Goal: Task Accomplishment & Management: Use online tool/utility

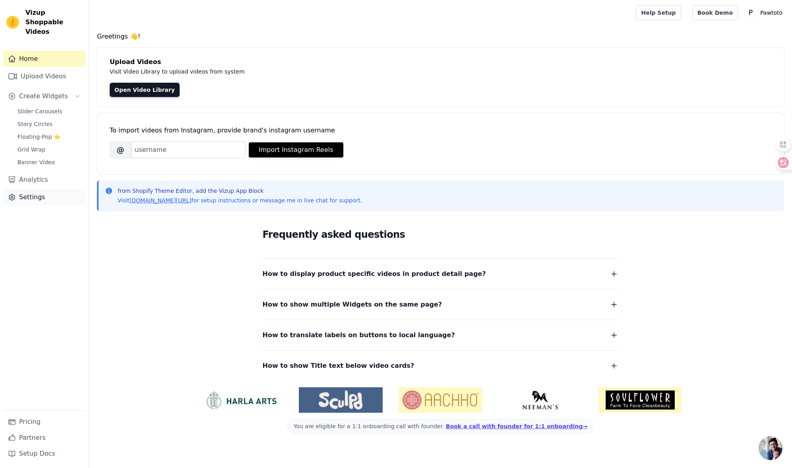
click at [47, 189] on link "Settings" at bounding box center [44, 197] width 82 height 16
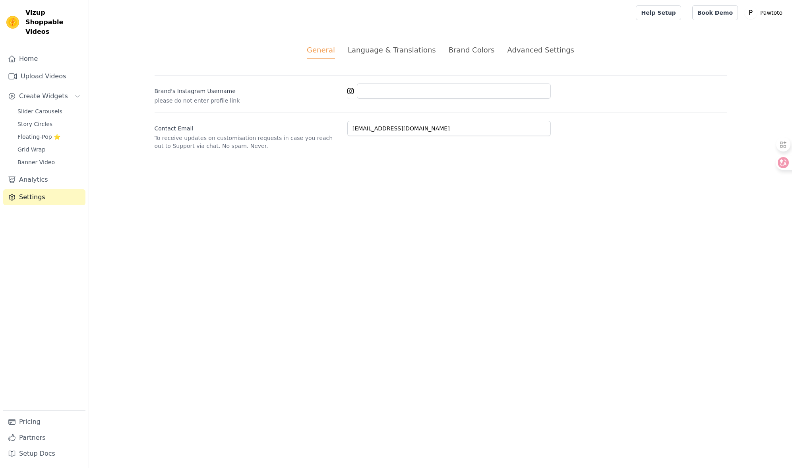
click at [408, 56] on li "Language & Translations" at bounding box center [392, 52] width 88 height 15
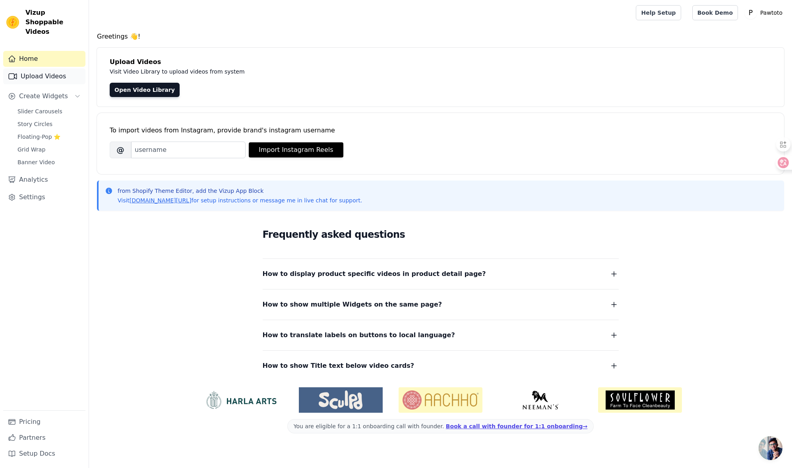
click at [21, 68] on link "Upload Videos" at bounding box center [44, 76] width 82 height 16
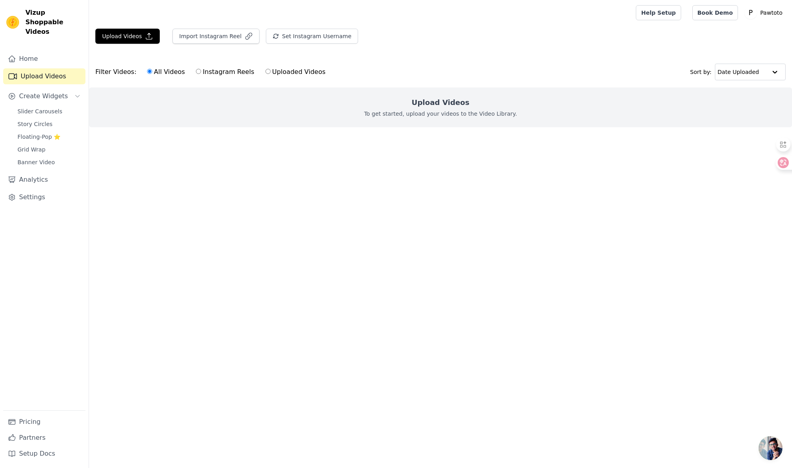
click at [50, 68] on link "Upload Videos" at bounding box center [44, 76] width 82 height 16
click at [135, 37] on button "Upload Videos" at bounding box center [127, 36] width 64 height 15
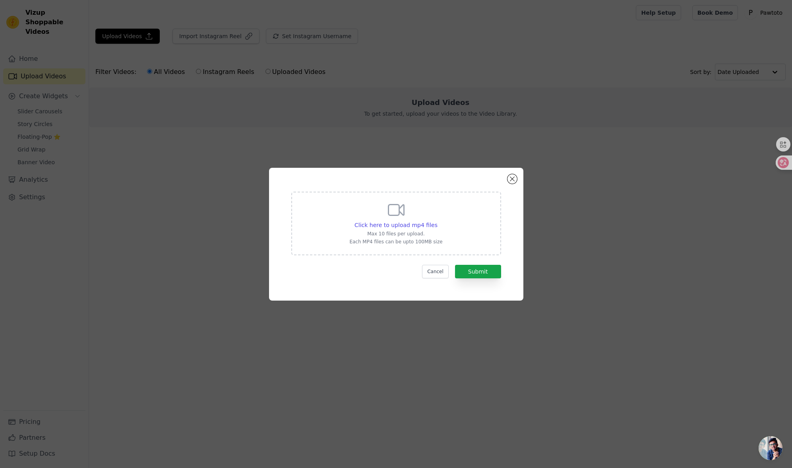
click at [409, 211] on div "Click here to upload mp4 files Max 10 files per upload. Each MP4 files can be u…" at bounding box center [395, 222] width 93 height 45
click at [437, 221] on input "Click here to upload mp4 files Max 10 files per upload. Each MP4 files can be u…" at bounding box center [437, 221] width 0 height 0
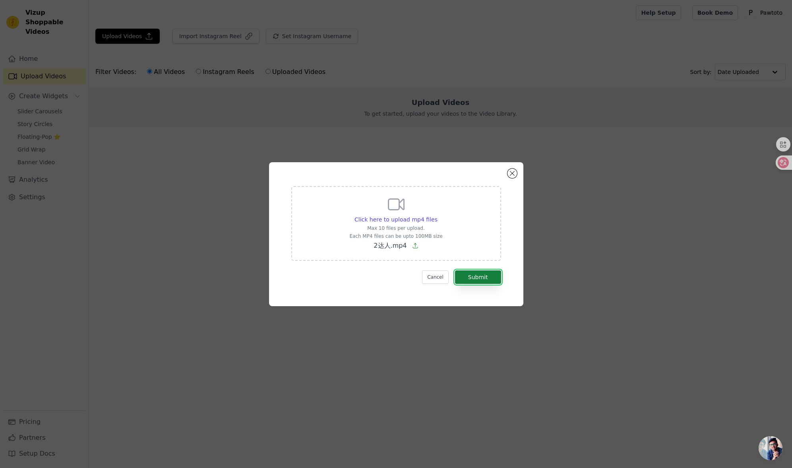
click at [489, 278] on button "Submit" at bounding box center [478, 277] width 46 height 14
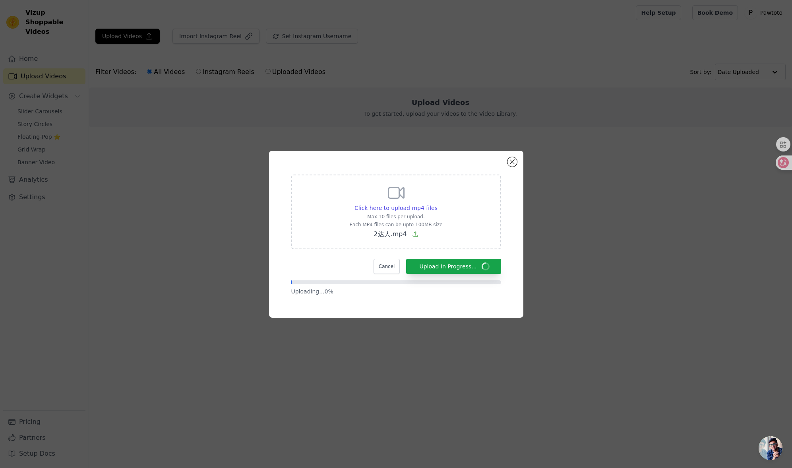
click at [403, 195] on icon at bounding box center [396, 192] width 16 height 11
click at [437, 204] on input "Click here to upload mp4 files Max 10 files per upload. Each MP4 files can be u…" at bounding box center [437, 204] width 0 height 0
type input "C:\fakepath\3达人.mp4"
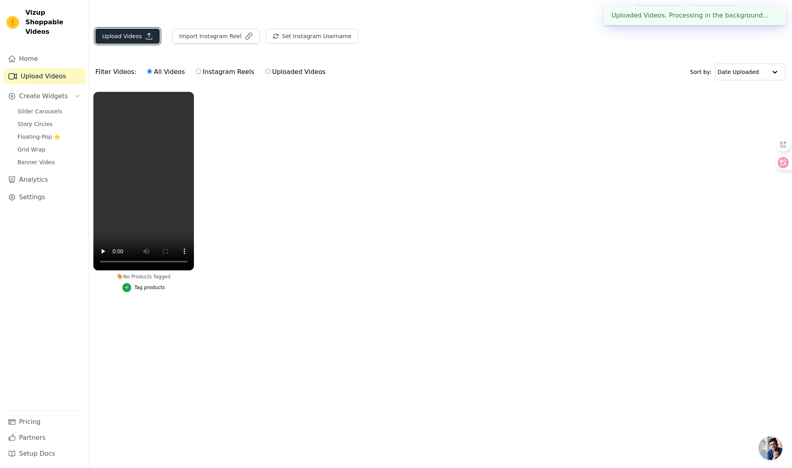
click at [132, 39] on button "Upload Videos" at bounding box center [127, 36] width 64 height 15
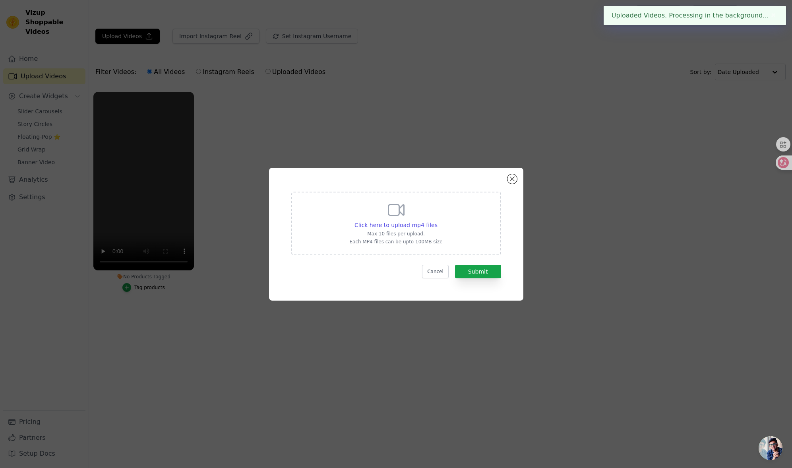
click at [402, 209] on icon at bounding box center [396, 209] width 19 height 19
click at [437, 221] on input "Click here to upload mp4 files Max 10 files per upload. Each MP4 files can be u…" at bounding box center [437, 221] width 0 height 0
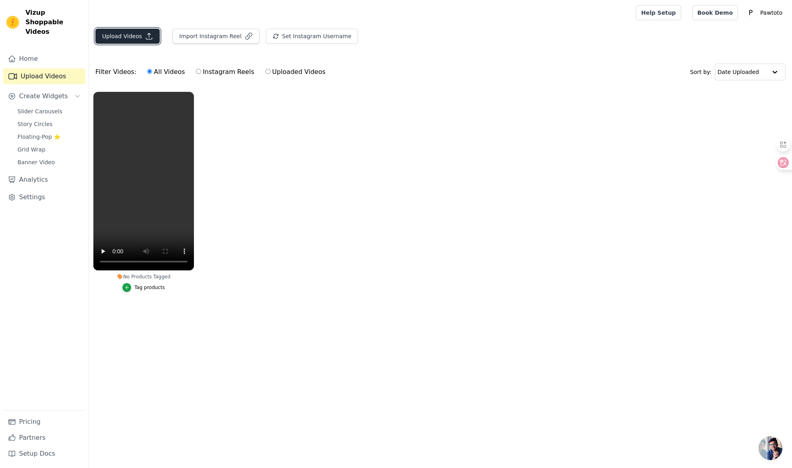
click at [134, 37] on button "Upload Videos" at bounding box center [127, 36] width 64 height 15
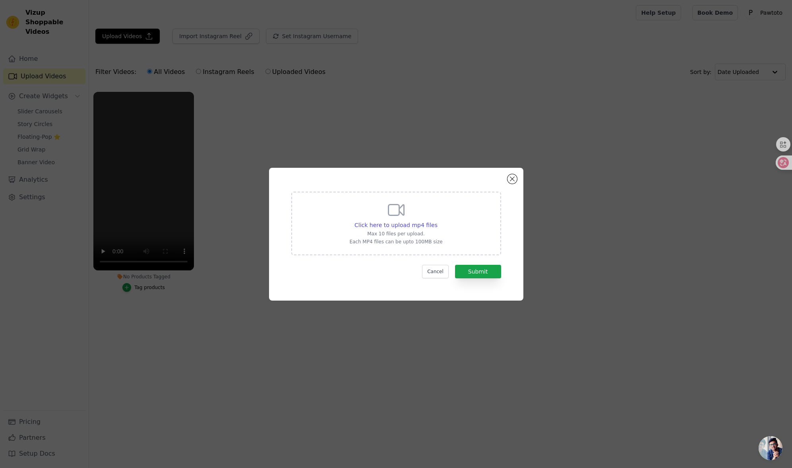
click at [405, 217] on icon at bounding box center [396, 209] width 19 height 19
click at [437, 221] on input "Click here to upload mp4 files Max 10 files per upload. Each MP4 files can be u…" at bounding box center [437, 221] width 0 height 0
click at [475, 299] on div "Click here to upload mp4 files Max 10 files per upload. Each MP4 files can be u…" at bounding box center [396, 234] width 254 height 133
click at [514, 180] on button "Close modal" at bounding box center [513, 179] width 10 height 10
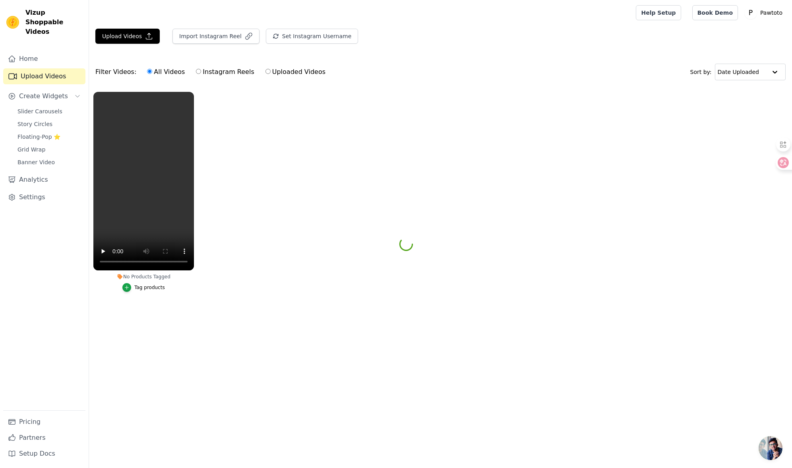
click at [292, 248] on ul "No Products Tagged Tag products" at bounding box center [440, 199] width 703 height 225
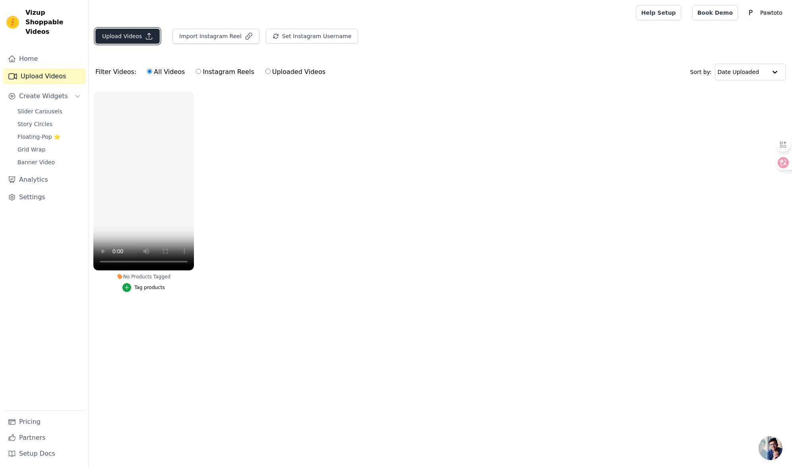
click at [115, 36] on button "Upload Videos" at bounding box center [127, 36] width 64 height 15
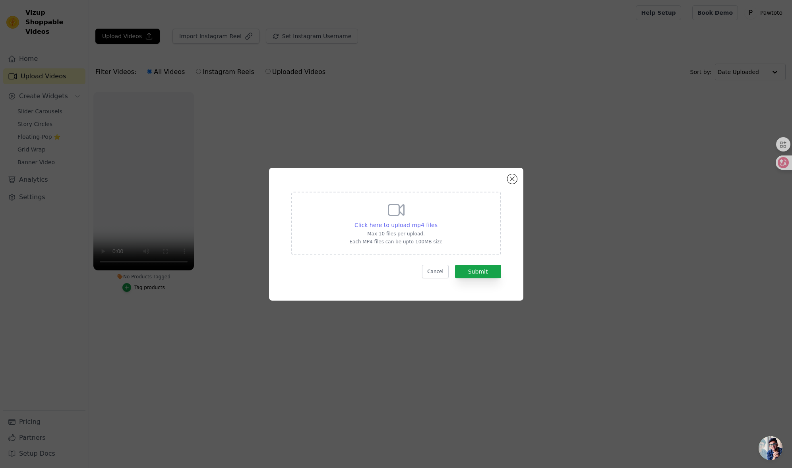
click at [399, 222] on span "Click here to upload mp4 files" at bounding box center [396, 225] width 83 height 6
click at [437, 221] on input "Click here to upload mp4 files Max 10 files per upload. Each MP4 files can be u…" at bounding box center [437, 221] width 0 height 0
type input "C:\fakepath\3达人.mp4"
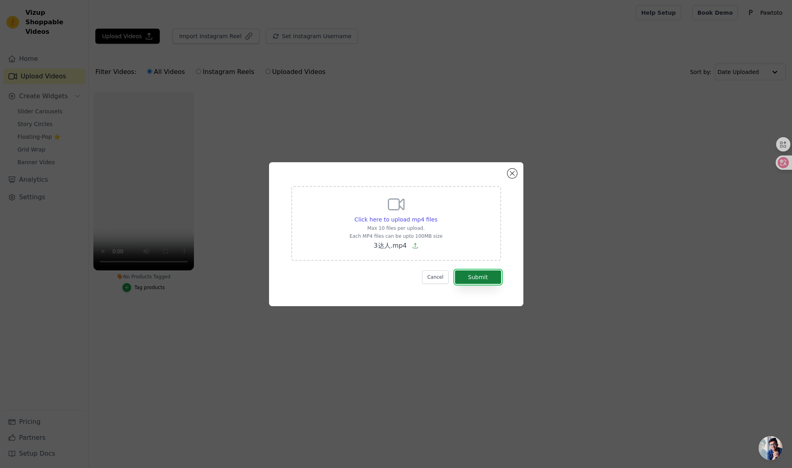
click at [482, 276] on button "Submit" at bounding box center [478, 277] width 46 height 14
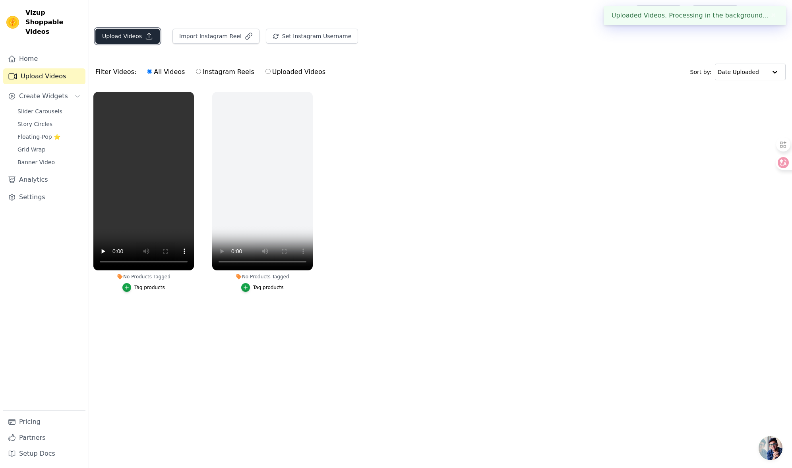
click at [132, 38] on button "Upload Videos" at bounding box center [127, 36] width 64 height 15
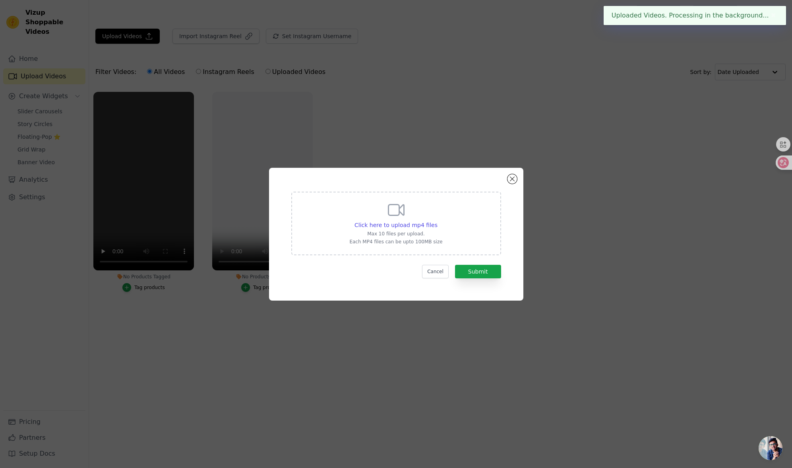
click at [404, 215] on icon at bounding box center [396, 209] width 16 height 11
click at [437, 221] on input "Click here to upload mp4 files Max 10 files per upload. Each MP4 files can be u…" at bounding box center [437, 221] width 0 height 0
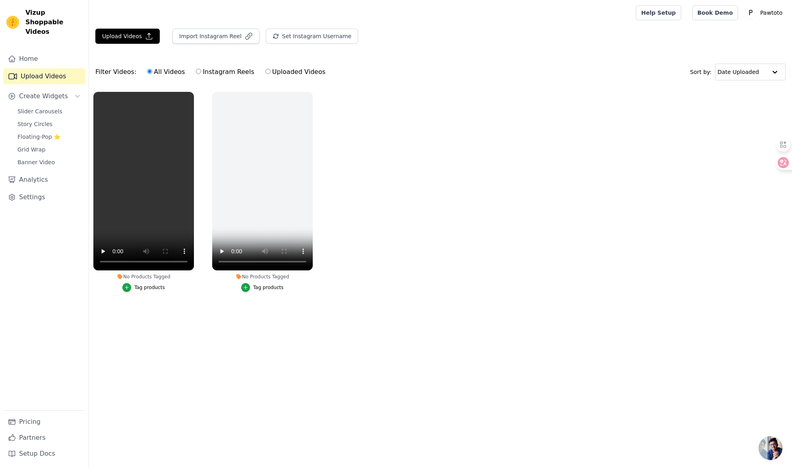
click at [469, 204] on ul "No Products Tagged Tag products No Products Tagged Tag products" at bounding box center [440, 199] width 703 height 225
click at [131, 35] on button "Upload Videos" at bounding box center [127, 36] width 64 height 15
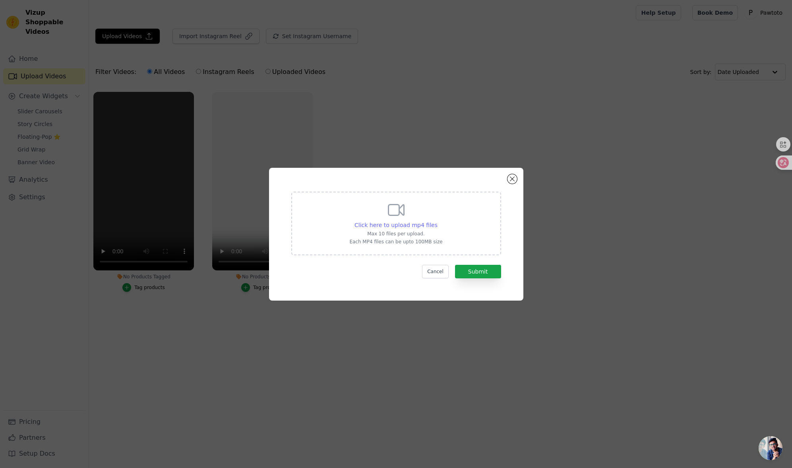
click at [405, 228] on span "Click here to upload mp4 files" at bounding box center [396, 225] width 83 height 6
click at [437, 221] on input "Click here to upload mp4 files Max 10 files per upload. Each MP4 files can be u…" at bounding box center [437, 221] width 0 height 0
type input "C:\fakepath\4达人开箱.mp4"
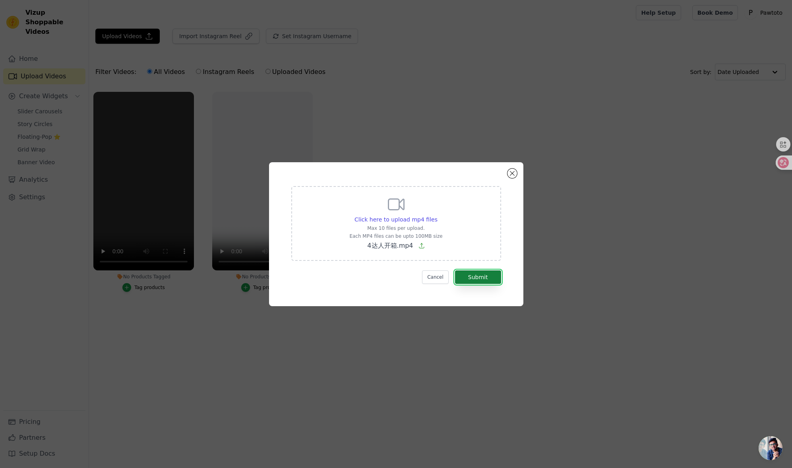
click at [487, 278] on button "Submit" at bounding box center [478, 277] width 46 height 14
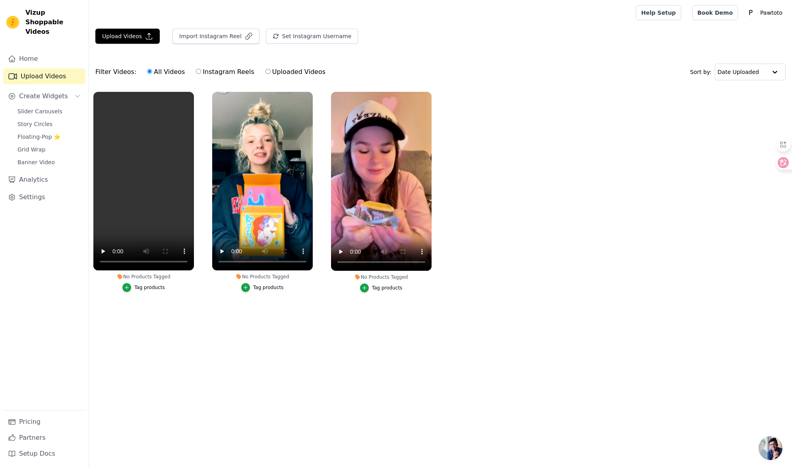
click at [527, 223] on ul "No Products Tagged Tag products No Products Tagged Tag products No Products Tag…" at bounding box center [440, 199] width 703 height 225
click at [151, 289] on div "Tag products" at bounding box center [149, 287] width 31 height 6
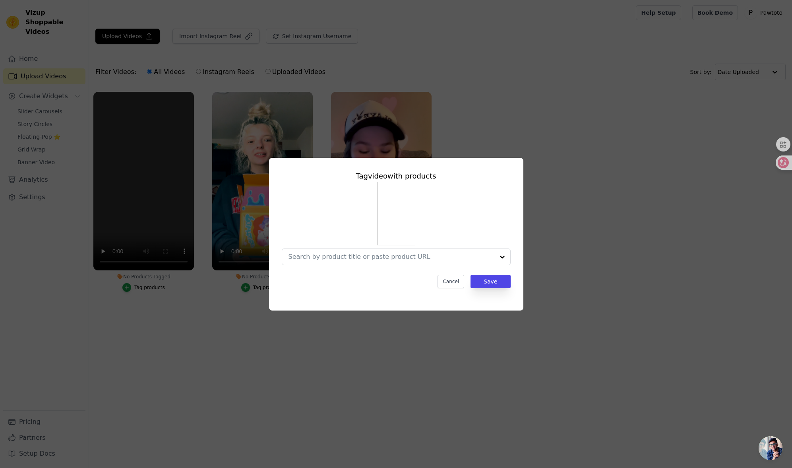
click at [450, 273] on div "Tag video with products Cancel Save" at bounding box center [396, 229] width 242 height 130
click at [435, 254] on input "No Products Tagged Tag video with products Option undefined, selected. Select i…" at bounding box center [392, 257] width 206 height 8
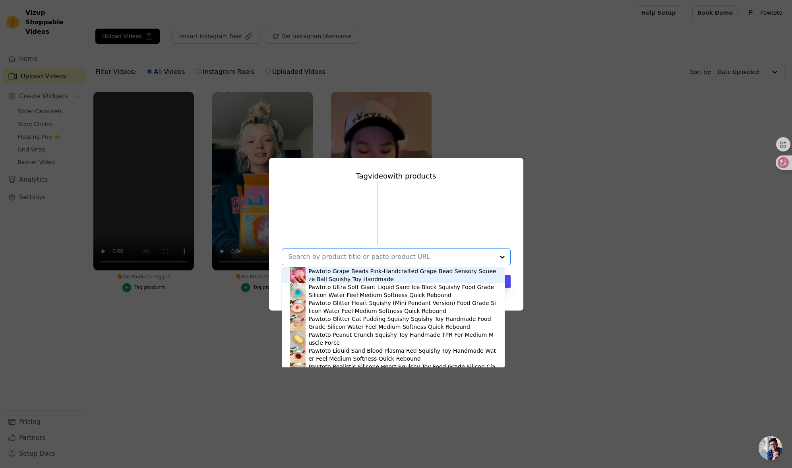
click at [435, 254] on input "No Products Tagged Tag video with products Pawtoto Grape Beads Pink-Handcrafted…" at bounding box center [392, 257] width 206 height 8
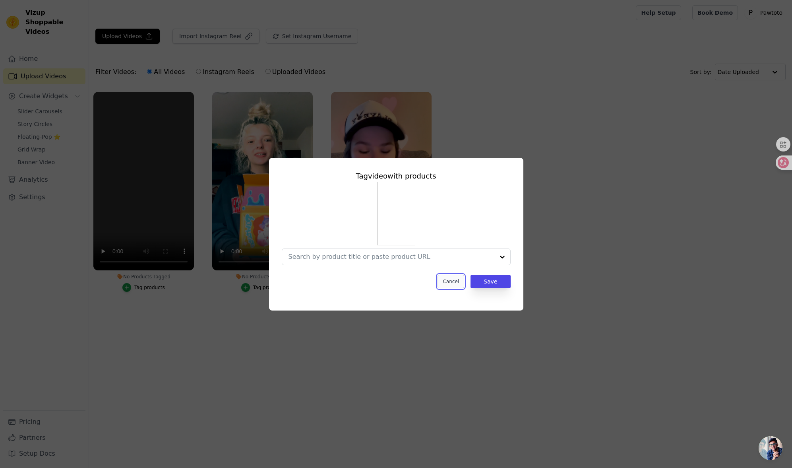
click at [448, 280] on button "Cancel" at bounding box center [451, 282] width 27 height 14
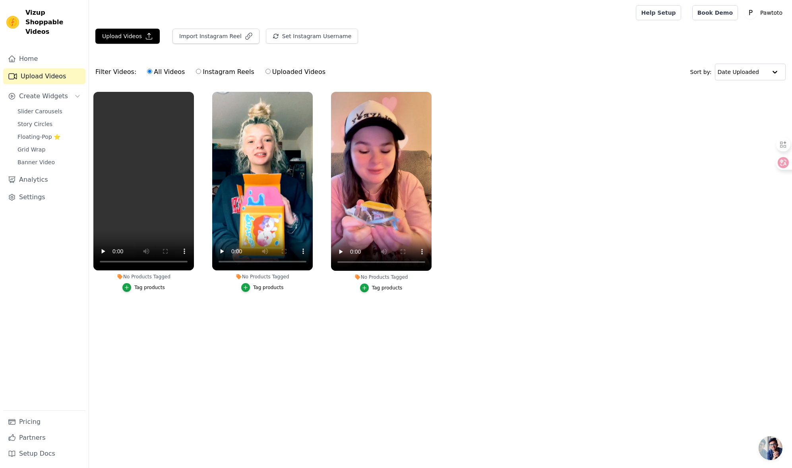
click at [386, 332] on html "Vizup Shoppable Videos Home Upload Videos Create Widgets Slider Carousels Story…" at bounding box center [396, 166] width 792 height 332
click at [47, 144] on link "Grid Wrap" at bounding box center [49, 149] width 73 height 11
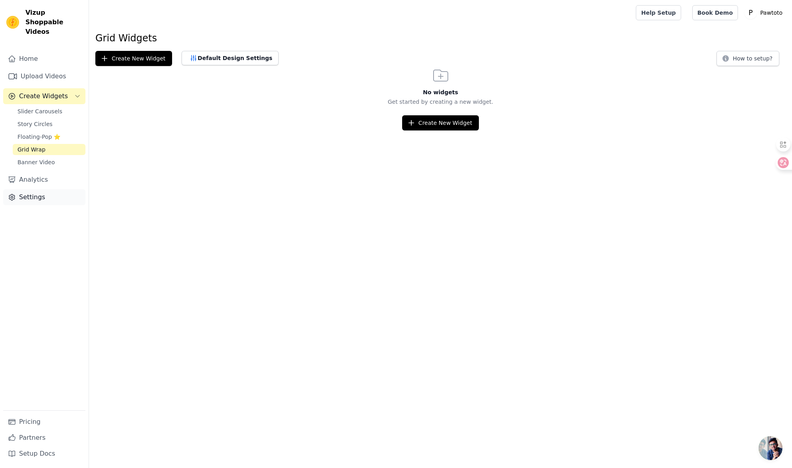
click at [45, 189] on link "Settings" at bounding box center [44, 197] width 82 height 16
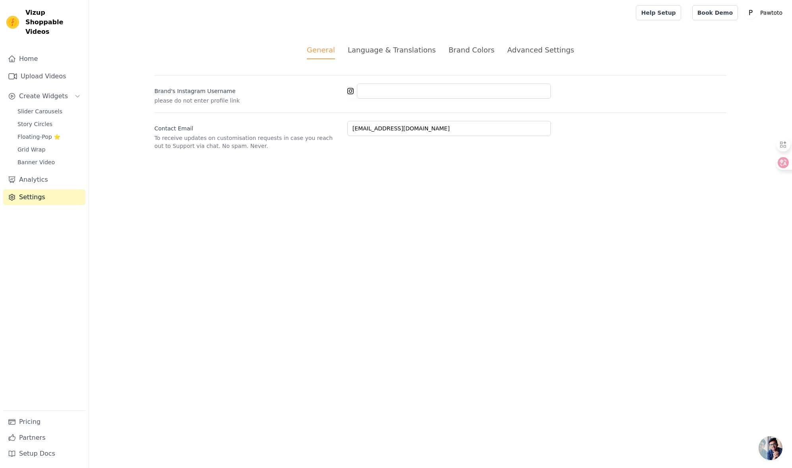
click at [377, 55] on li "Language & Translations" at bounding box center [392, 52] width 88 height 15
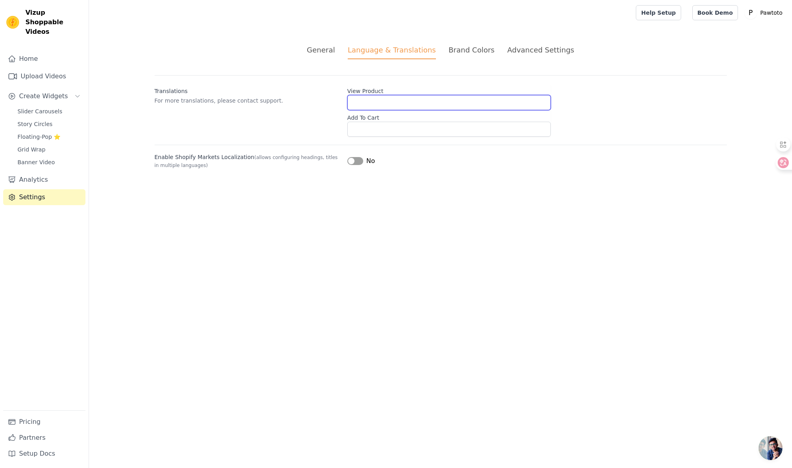
click at [365, 99] on input "View Product" at bounding box center [449, 102] width 204 height 15
click at [476, 47] on div "Brand Colors" at bounding box center [472, 50] width 46 height 11
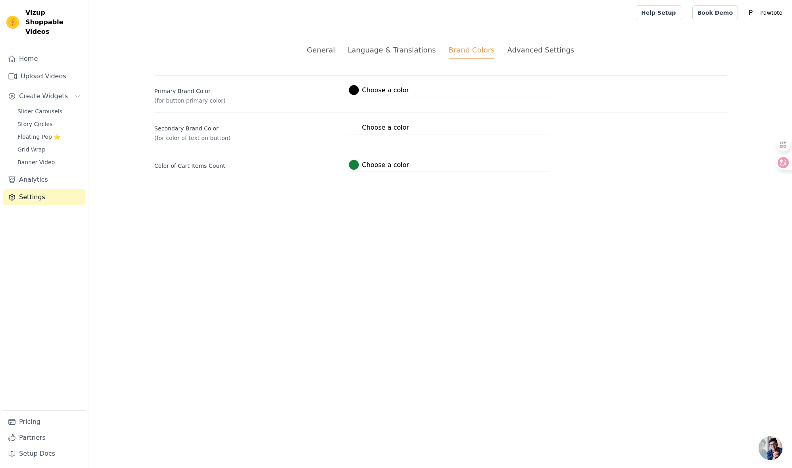
click at [537, 51] on div "Advanced Settings" at bounding box center [540, 50] width 67 height 11
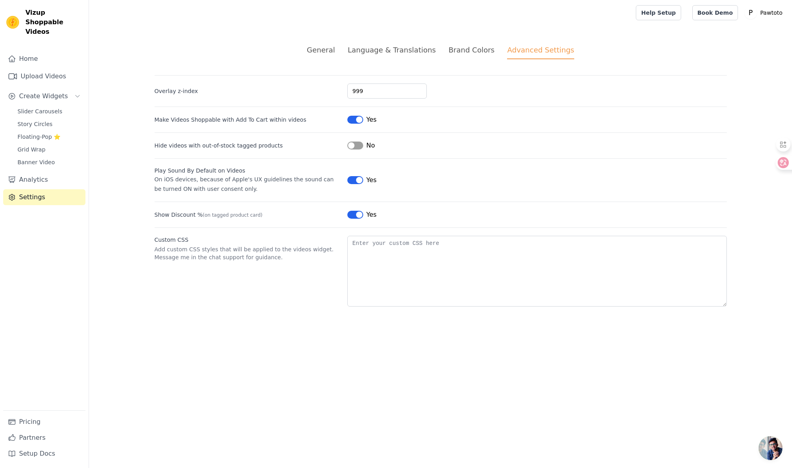
click at [365, 54] on div "Language & Translations" at bounding box center [392, 50] width 88 height 11
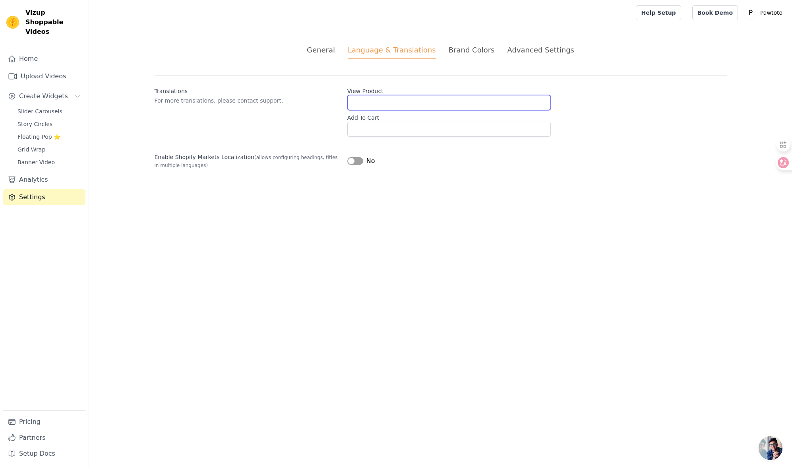
click at [371, 105] on input "View Product" at bounding box center [449, 102] width 204 height 15
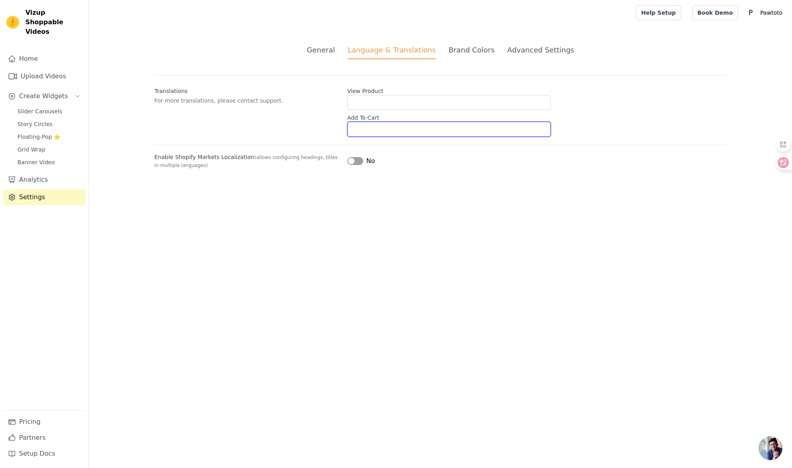
click at [384, 122] on input "Add To Cart" at bounding box center [449, 129] width 204 height 15
click at [413, 188] on html "Vizup Shoppable Videos Home Upload Videos Create Widgets Slider Carousels Story…" at bounding box center [396, 94] width 792 height 188
click at [63, 106] on link "Slider Carousels" at bounding box center [49, 111] width 73 height 11
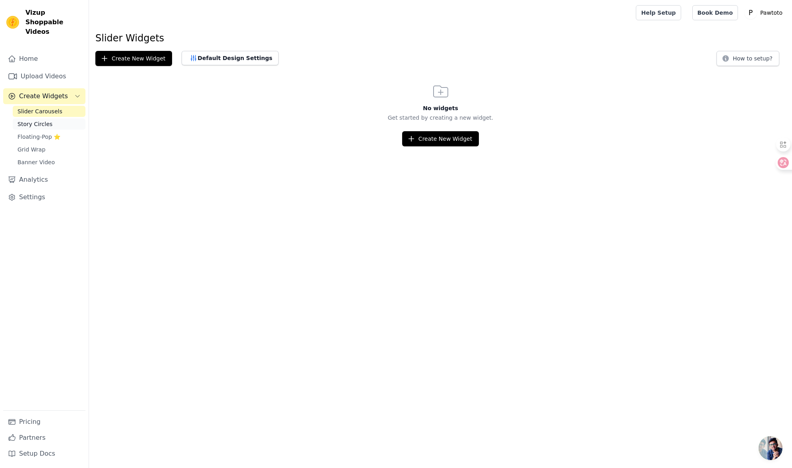
click at [56, 118] on link "Story Circles" at bounding box center [49, 123] width 73 height 11
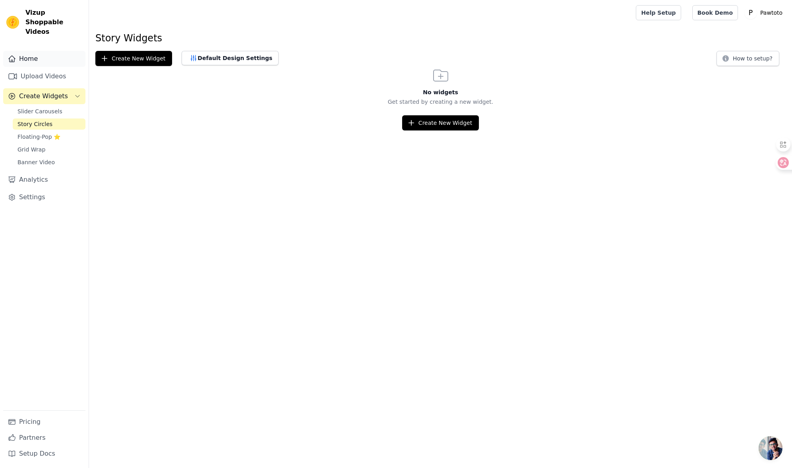
click at [42, 55] on link "Home" at bounding box center [44, 59] width 82 height 16
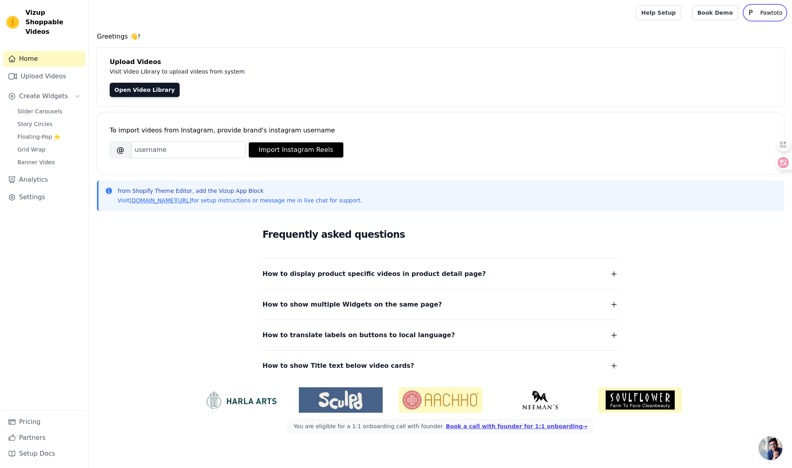
click at [766, 17] on p "Pawtoto" at bounding box center [771, 13] width 29 height 14
click at [742, 33] on link "Settings" at bounding box center [748, 33] width 76 height 14
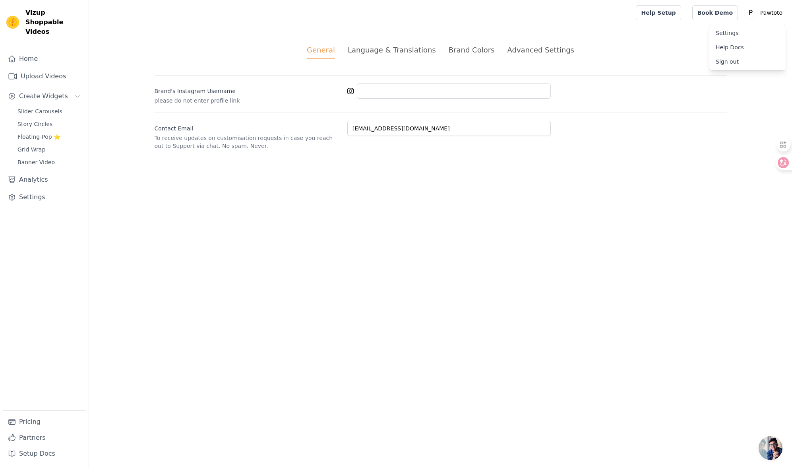
click at [368, 52] on div "Language & Translations" at bounding box center [392, 50] width 88 height 11
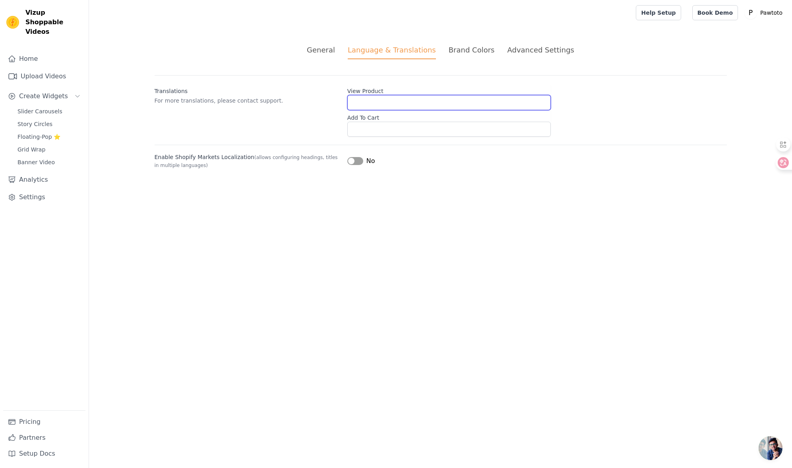
click at [374, 107] on input "View Product" at bounding box center [449, 102] width 204 height 15
type input "1"
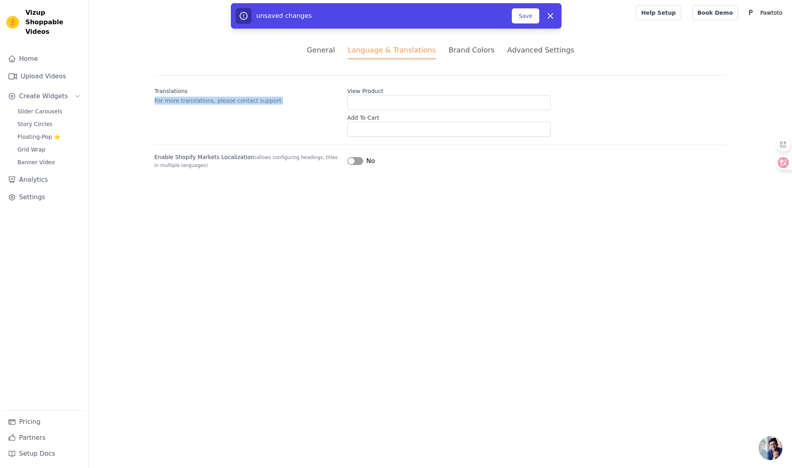
drag, startPoint x: 153, startPoint y: 100, endPoint x: 289, endPoint y: 101, distance: 136.0
click at [288, 101] on div "General Language & Translations Brand Colors Advanced Settings unsaved changes …" at bounding box center [441, 106] width 611 height 163
click at [779, 163] on icon at bounding box center [777, 162] width 11 height 11
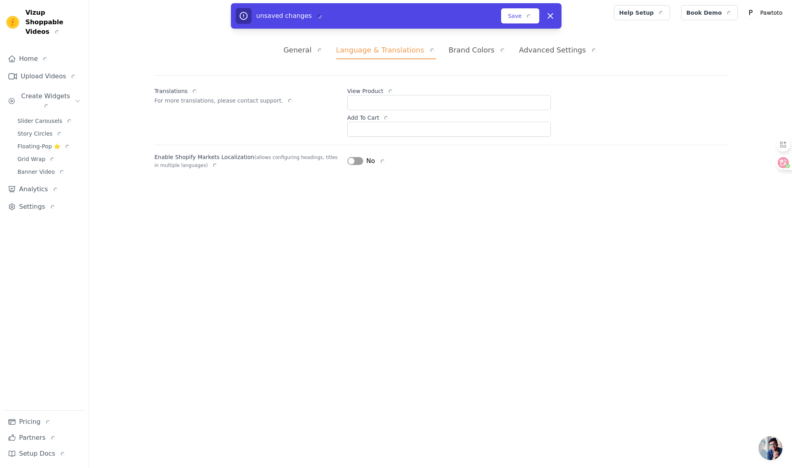
click at [277, 121] on div "Translations For more translations, please contact support. View Product Add To…" at bounding box center [441, 106] width 572 height 62
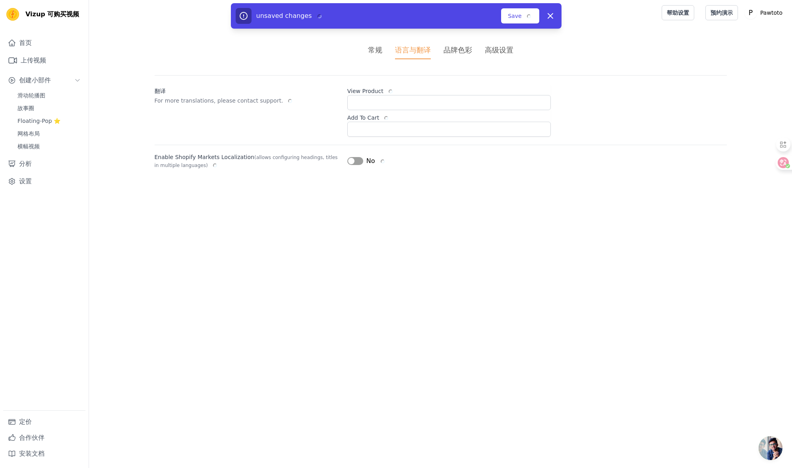
click at [547, 188] on html "Vizup 可购买视频 首页 上传视频 创建小部件 滑动轮播图 故事圈 Floating-Pop ⭐ 网格布局 横幅视频 分析 设置 定价 合作伙伴 安装文档…" at bounding box center [396, 94] width 792 height 188
click at [503, 57] on li "高级设置" at bounding box center [499, 52] width 29 height 15
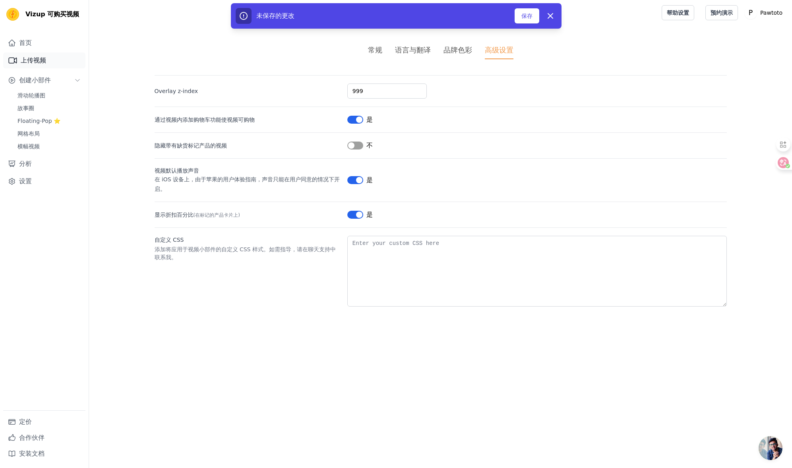
click at [45, 68] on link "上传视频" at bounding box center [44, 60] width 82 height 16
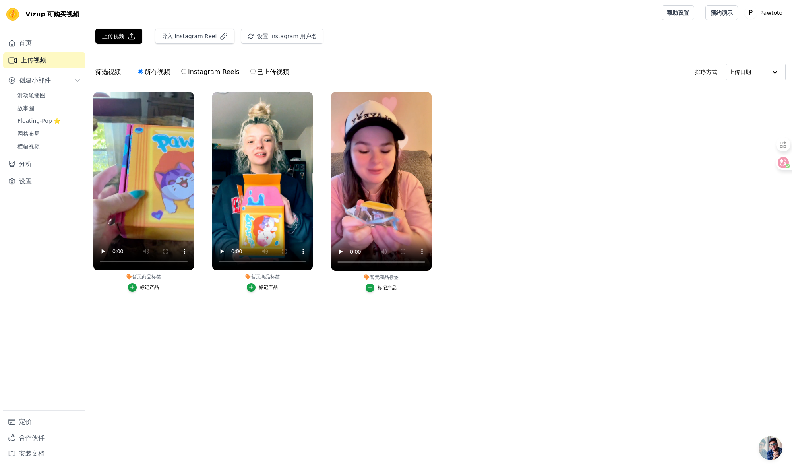
click at [144, 289] on font "标记产品" at bounding box center [149, 288] width 19 height 6
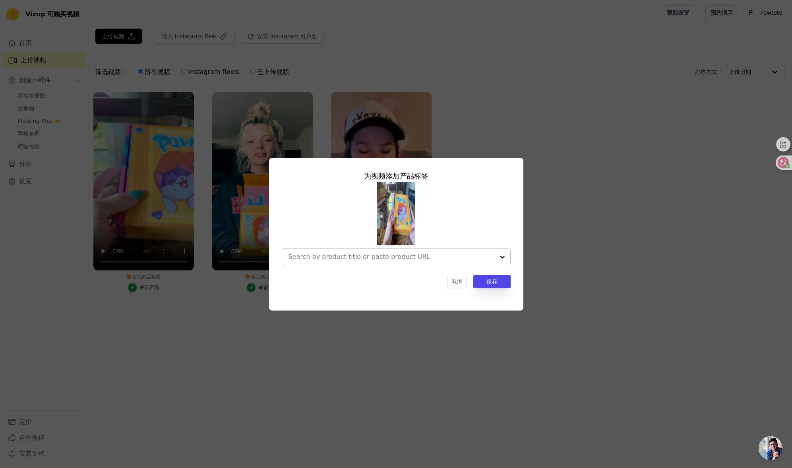
click at [367, 255] on input "暂无商品标签 为视频添加产品标签 取消 保存 标记产品" at bounding box center [392, 257] width 206 height 8
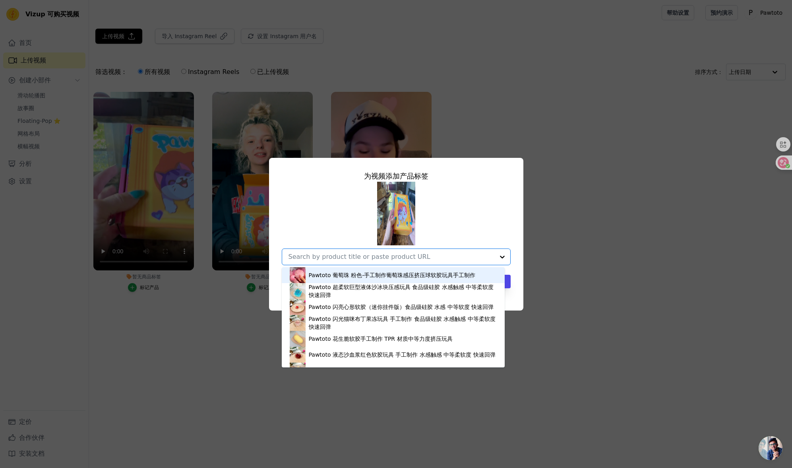
click at [348, 278] on div "Pawtoto 葡萄珠 粉色-手工制作葡萄珠感压挤压球软胶玩具手工制作" at bounding box center [392, 275] width 167 height 8
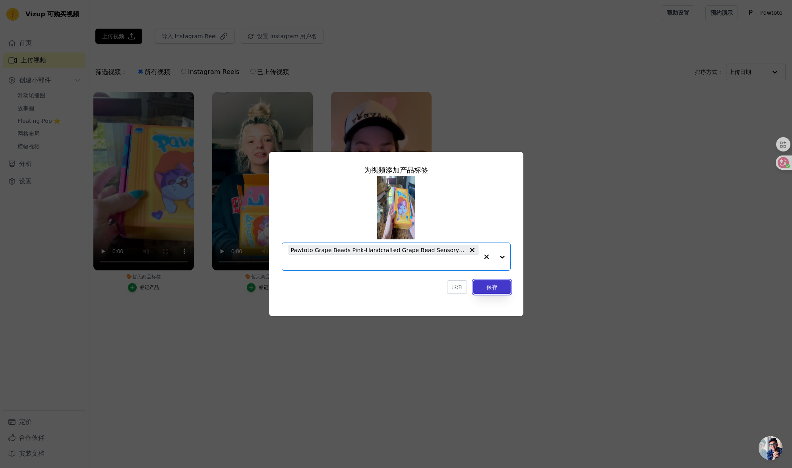
click at [493, 287] on font "保存" at bounding box center [492, 287] width 11 height 6
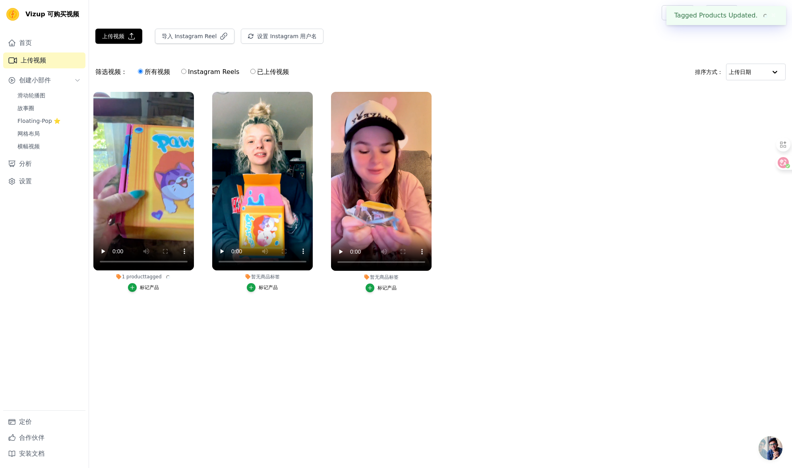
click at [532, 281] on ul "1 product tagged 标记产品 暂无商品标签 标记产品 暂无商品标签 标记产品" at bounding box center [440, 199] width 703 height 225
click at [188, 304] on ul "1 product tagged 标记产品 暂无商品标签 标记产品 暂无商品标签 标记产品" at bounding box center [440, 199] width 703 height 225
click at [153, 287] on font "标记产品" at bounding box center [149, 288] width 19 height 6
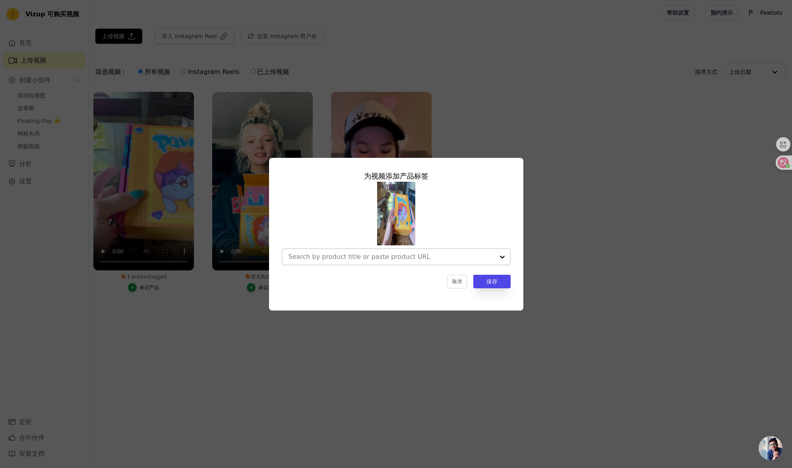
click at [477, 257] on input "1 product tagged 为视频添加产品标签 取消 保存 标记产品" at bounding box center [392, 257] width 206 height 8
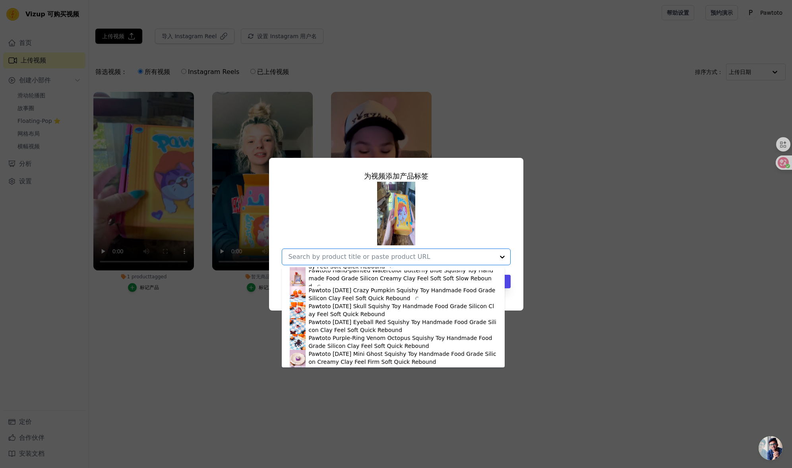
scroll to position [1092, 0]
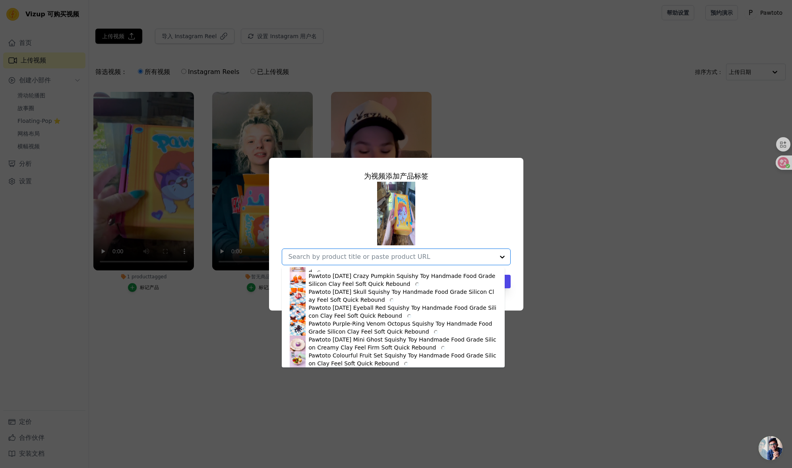
click at [406, 387] on div "为视频添加产品标签 Pawtoto 葡萄珠 粉色-手工制作葡萄珠感压挤压球软胶玩具手工制作 Pawtoto 超柔软巨型液体沙冰块压感玩具 食品级硅胶 水感触感…" at bounding box center [396, 234] width 792 height 468
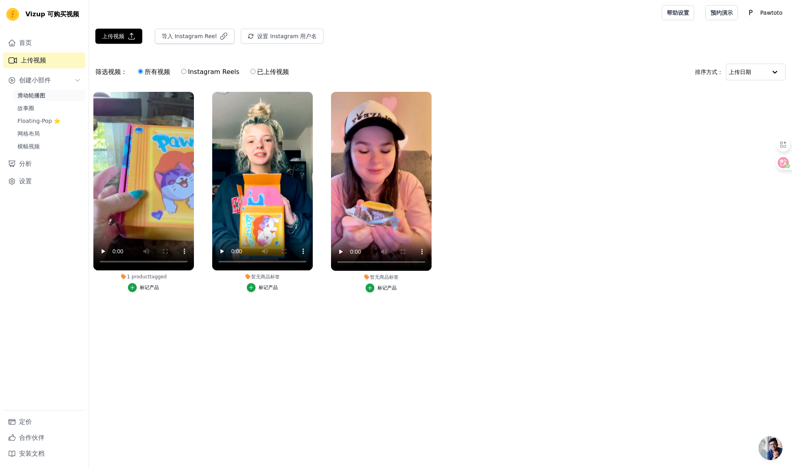
click at [43, 97] on font "滑动轮播图" at bounding box center [31, 95] width 28 height 6
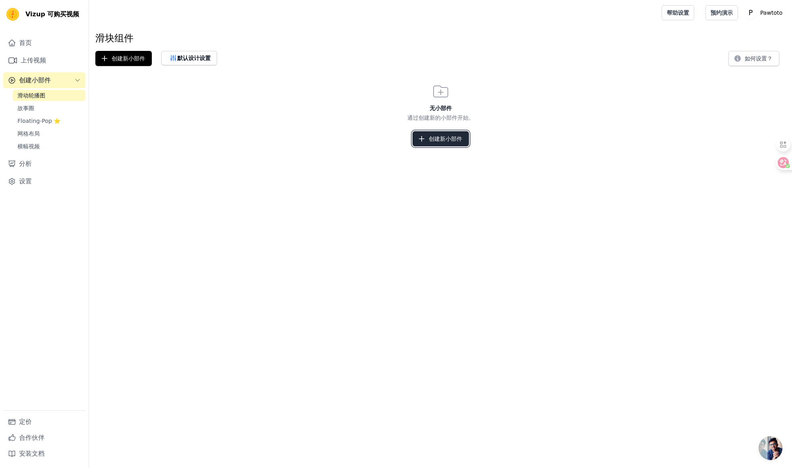
click at [441, 134] on button "创建新小部件" at bounding box center [441, 138] width 56 height 15
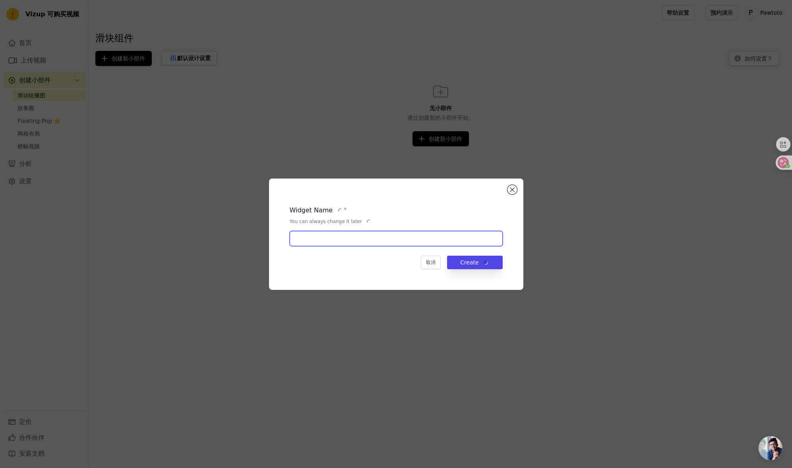
click at [390, 240] on input "text" at bounding box center [396, 238] width 213 height 15
type input "1"
click at [481, 266] on button "创建" at bounding box center [483, 263] width 37 height 14
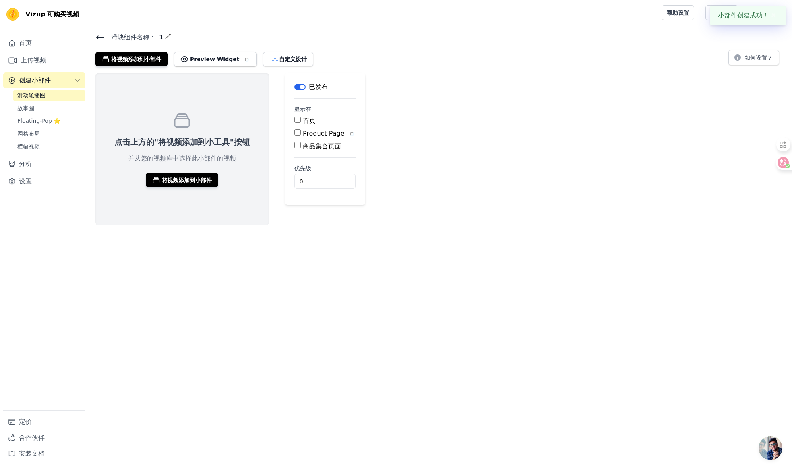
click at [300, 120] on input "首页" at bounding box center [298, 119] width 6 height 6
checkbox input "true"
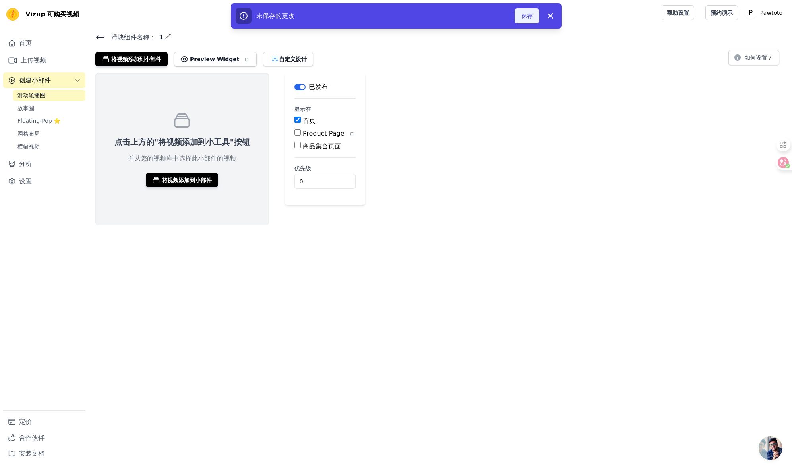
click at [529, 20] on button "保存" at bounding box center [527, 15] width 25 height 15
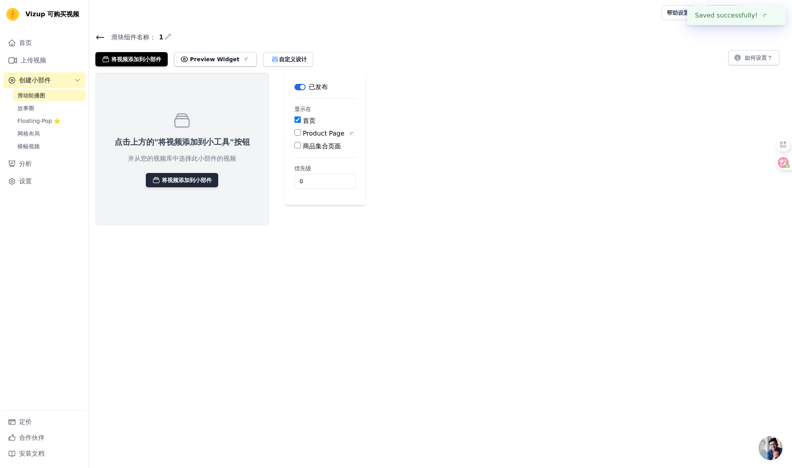
click at [179, 178] on font "将视频添加到小部件" at bounding box center [187, 180] width 50 height 6
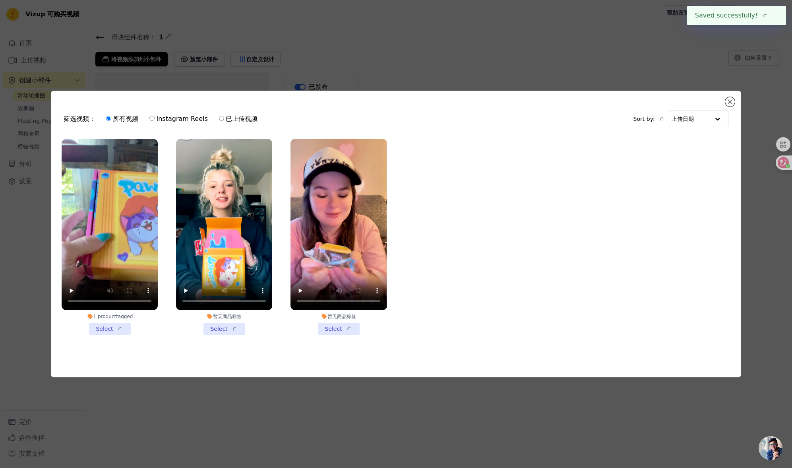
click at [113, 328] on li "1 product tagged Select" at bounding box center [110, 237] width 96 height 196
click at [0, 0] on input "1 product tagged Select" at bounding box center [0, 0] width 0 height 0
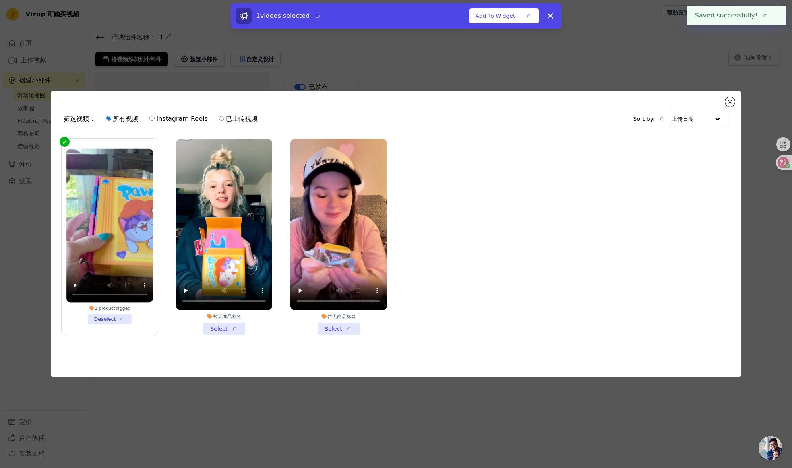
click at [221, 330] on li "暂无商品标签 Select" at bounding box center [224, 237] width 96 height 196
click at [0, 0] on input "暂无商品标签 Select" at bounding box center [0, 0] width 0 height 0
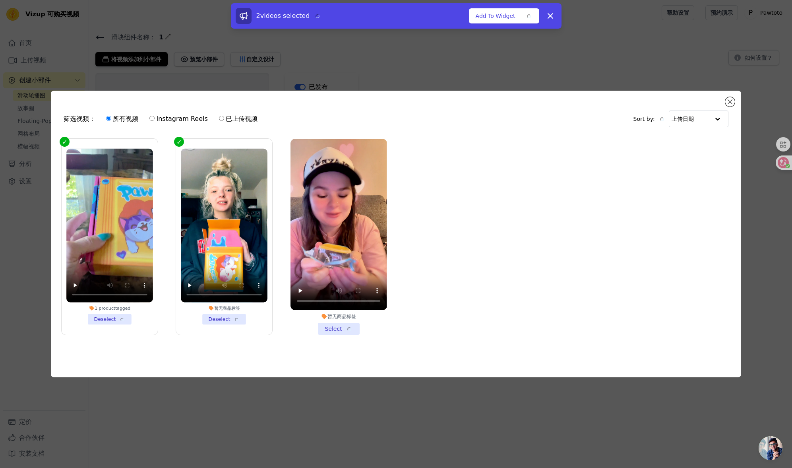
click at [328, 322] on li "暂无商品标签 Select" at bounding box center [339, 237] width 96 height 196
click at [0, 0] on input "暂无商品标签 Select" at bounding box center [0, 0] width 0 height 0
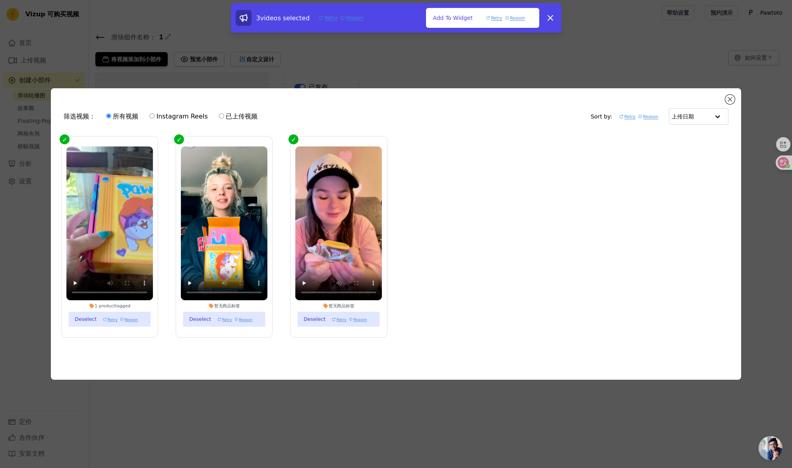
click at [529, 253] on ul "1 product tagged Deselect Retry Reason 暂无商品标签 Deselect Retry Reason 暂无商品标签 Dese…" at bounding box center [395, 243] width 677 height 222
click at [731, 96] on button "Close modal" at bounding box center [730, 100] width 10 height 10
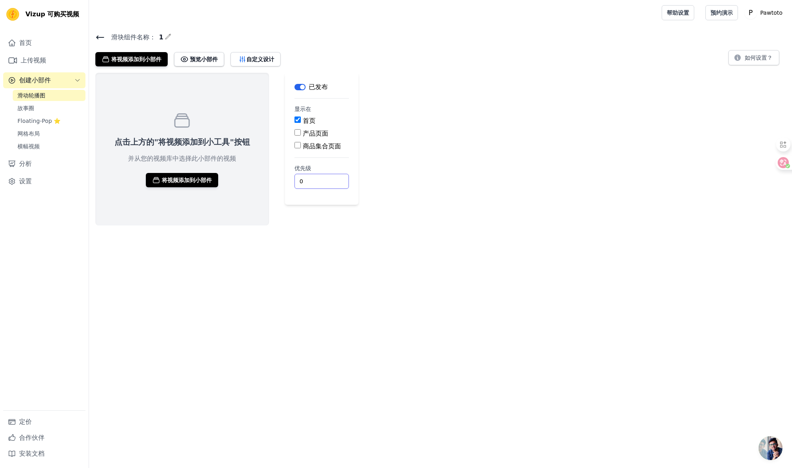
click at [366, 225] on html "Vizup 可购买视频 首页 上传视频 创建小部件 滑动轮播图 故事圈 Floating-Pop ⭐ 网格布局 横幅视频 分析 设置 定价 合作伙伴 安装文档…" at bounding box center [396, 112] width 792 height 225
click at [190, 127] on icon at bounding box center [182, 120] width 19 height 19
click at [778, 165] on icon at bounding box center [777, 162] width 7 height 6
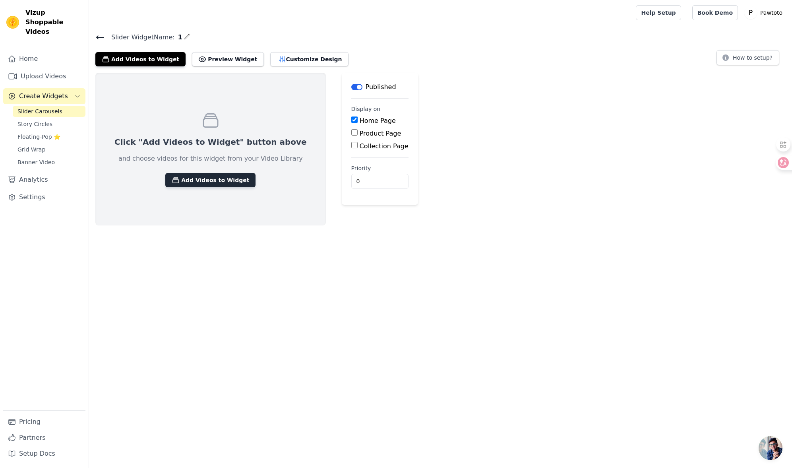
click at [221, 177] on button "Add Videos to Widget" at bounding box center [210, 180] width 90 height 14
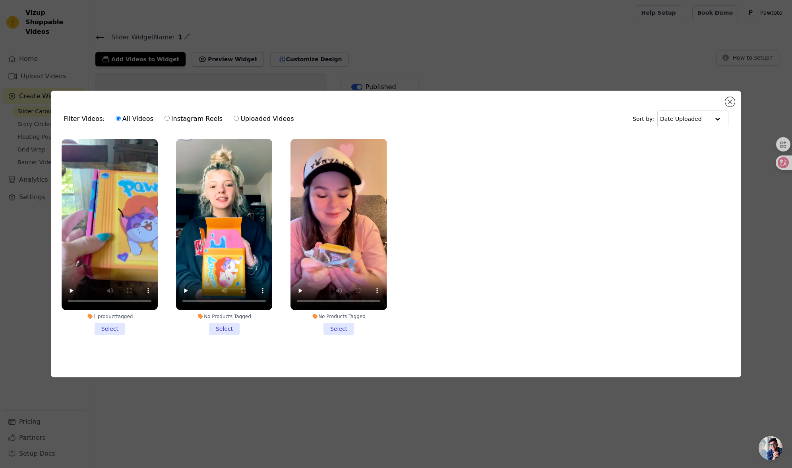
drag, startPoint x: 113, startPoint y: 329, endPoint x: 128, endPoint y: 332, distance: 15.0
click at [113, 329] on li "1 product tagged Select" at bounding box center [110, 237] width 96 height 196
click at [0, 0] on input "1 product tagged Select" at bounding box center [0, 0] width 0 height 0
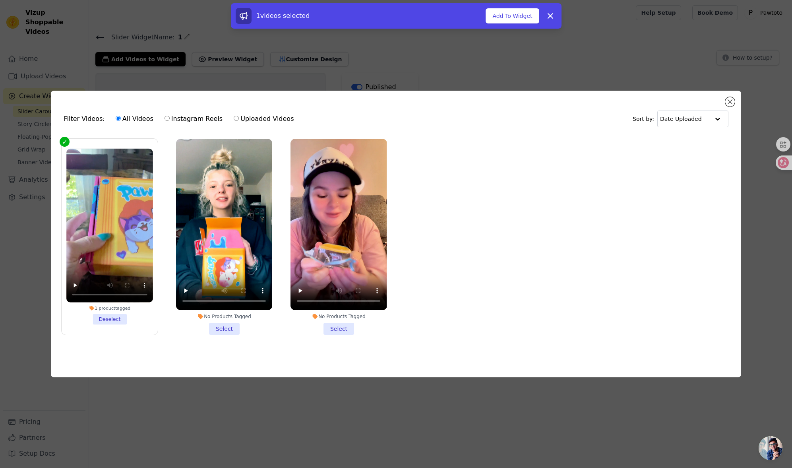
click at [216, 323] on li "No Products Tagged Select" at bounding box center [224, 237] width 96 height 196
click at [0, 0] on input "No Products Tagged Select" at bounding box center [0, 0] width 0 height 0
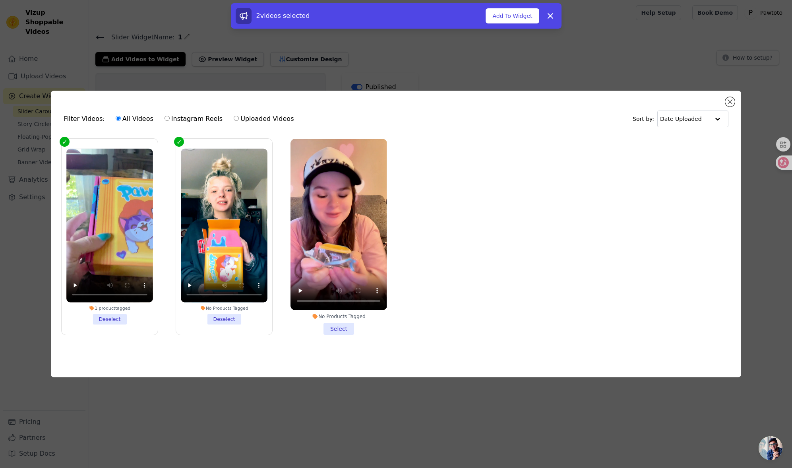
click at [333, 328] on li "No Products Tagged Select" at bounding box center [339, 237] width 96 height 196
click at [0, 0] on input "No Products Tagged Select" at bounding box center [0, 0] width 0 height 0
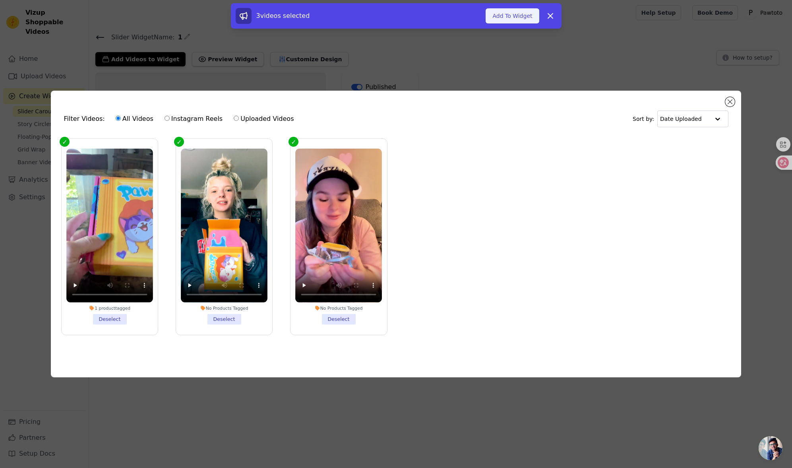
click at [511, 15] on button "Add To Widget" at bounding box center [512, 15] width 53 height 15
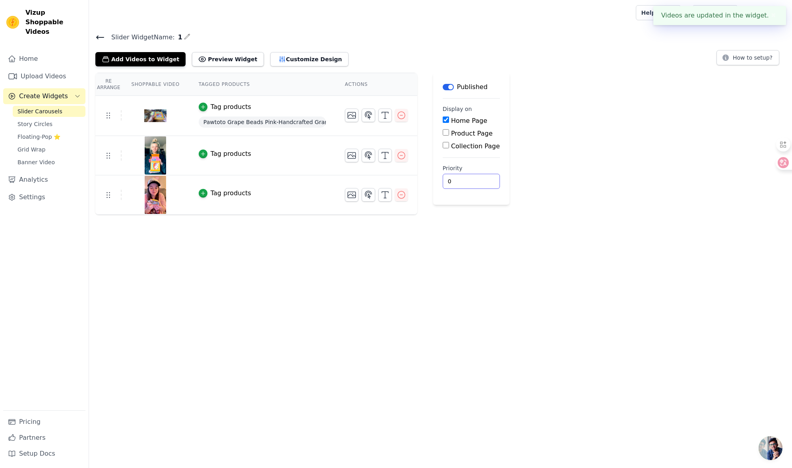
click at [458, 183] on input "0" at bounding box center [471, 181] width 57 height 15
click at [517, 198] on div "Re Arrange Shoppable Video Tagged Products Actions Tag products Pawtoto Grape B…" at bounding box center [440, 144] width 703 height 142
click at [30, 145] on span "Grid Wrap" at bounding box center [31, 149] width 28 height 8
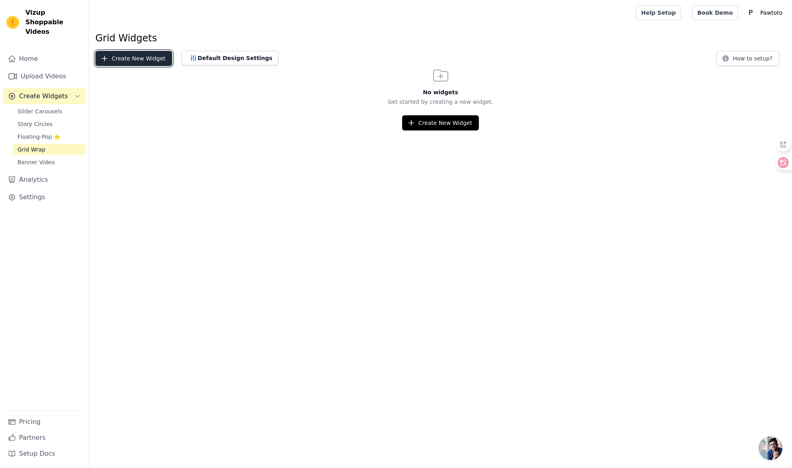
click at [147, 63] on button "Create New Widget" at bounding box center [133, 58] width 77 height 15
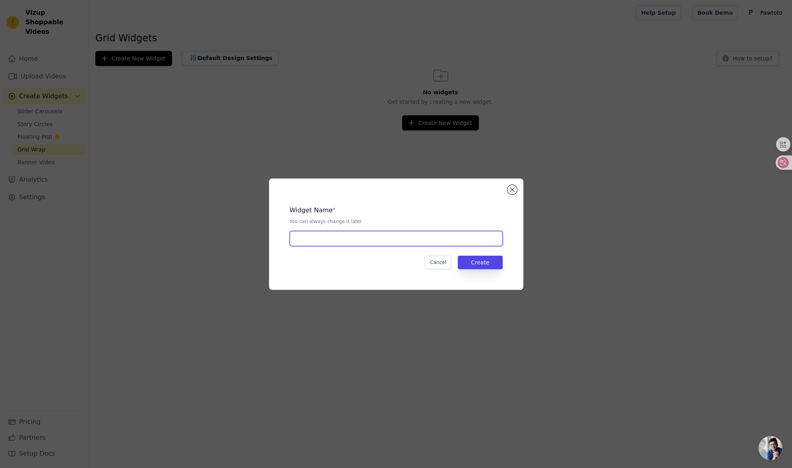
click at [376, 237] on input "text" at bounding box center [396, 238] width 213 height 15
type input "111"
click at [468, 258] on button "Create" at bounding box center [480, 263] width 45 height 14
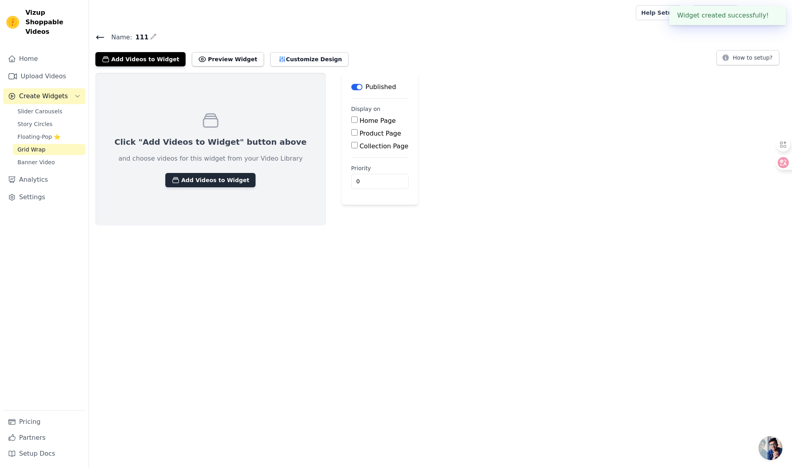
click at [196, 186] on button "Add Videos to Widget" at bounding box center [210, 180] width 90 height 14
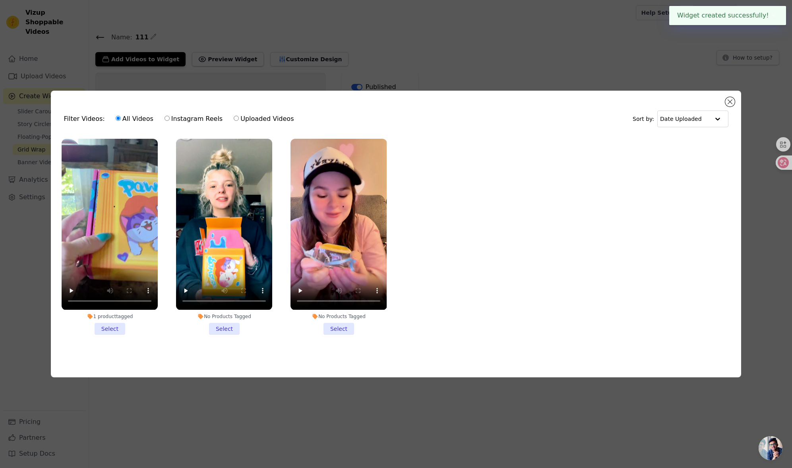
click at [109, 325] on li "1 product tagged Select" at bounding box center [110, 237] width 96 height 196
click at [0, 0] on input "1 product tagged Select" at bounding box center [0, 0] width 0 height 0
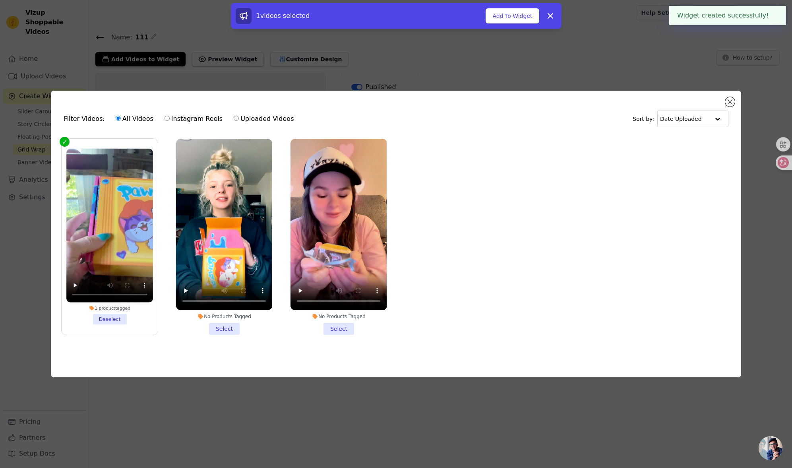
click at [225, 331] on li "No Products Tagged Select" at bounding box center [224, 237] width 96 height 196
click at [0, 0] on input "No Products Tagged Select" at bounding box center [0, 0] width 0 height 0
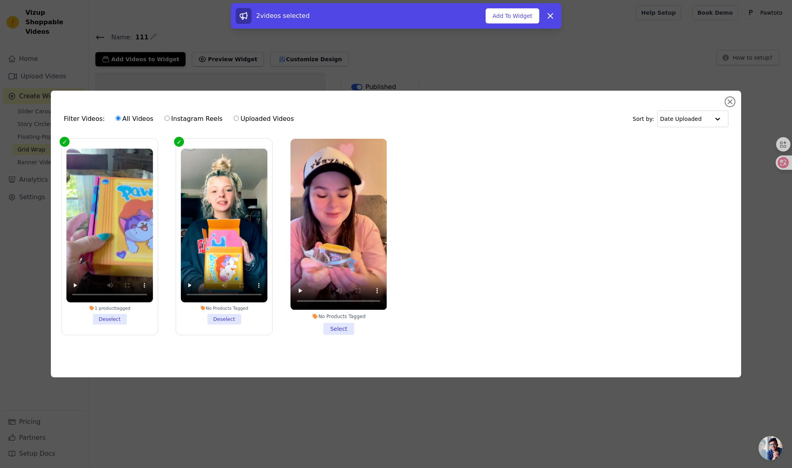
click at [336, 324] on li "No Products Tagged Select" at bounding box center [339, 237] width 96 height 196
click at [0, 0] on input "No Products Tagged Select" at bounding box center [0, 0] width 0 height 0
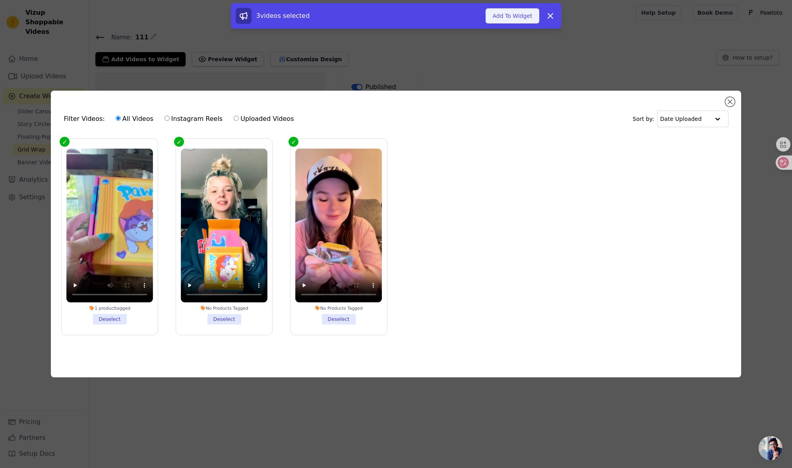
click at [524, 22] on button "Add To Widget" at bounding box center [512, 15] width 53 height 15
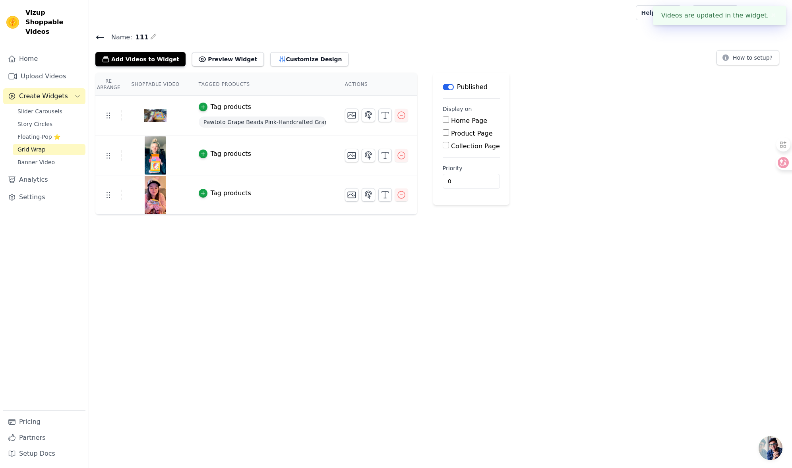
click at [458, 122] on label "Home Page" at bounding box center [469, 121] width 36 height 8
click at [449, 122] on input "Home Page" at bounding box center [446, 119] width 6 height 6
checkbox input "true"
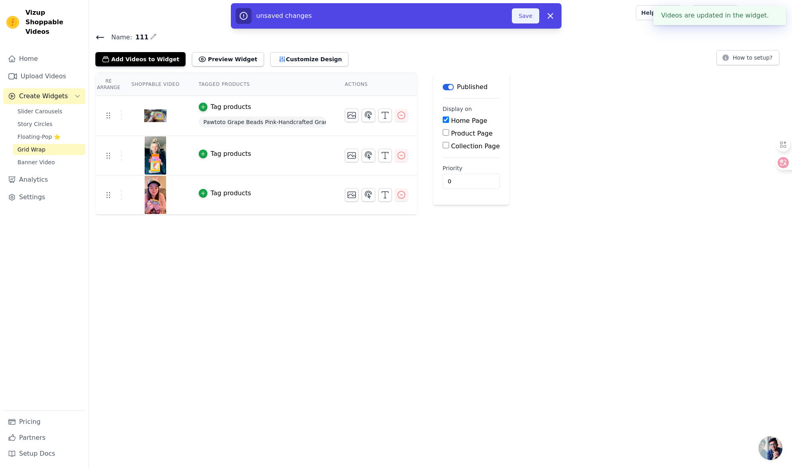
click at [528, 19] on button "Save" at bounding box center [525, 15] width 27 height 15
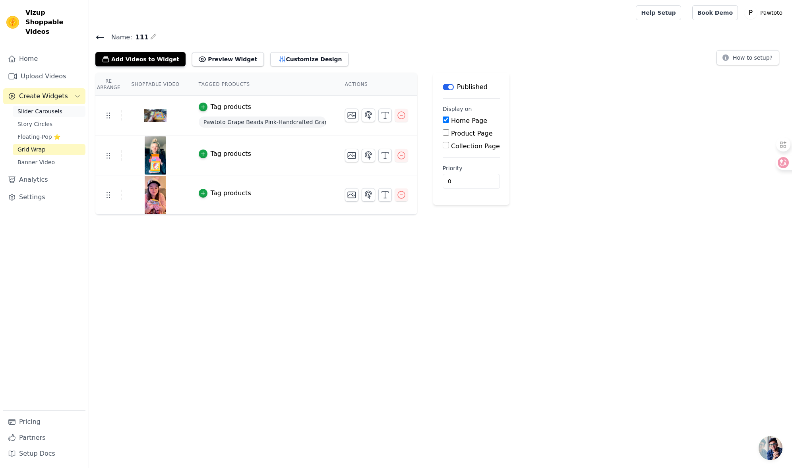
click at [33, 107] on span "Slider Carousels" at bounding box center [39, 111] width 45 height 8
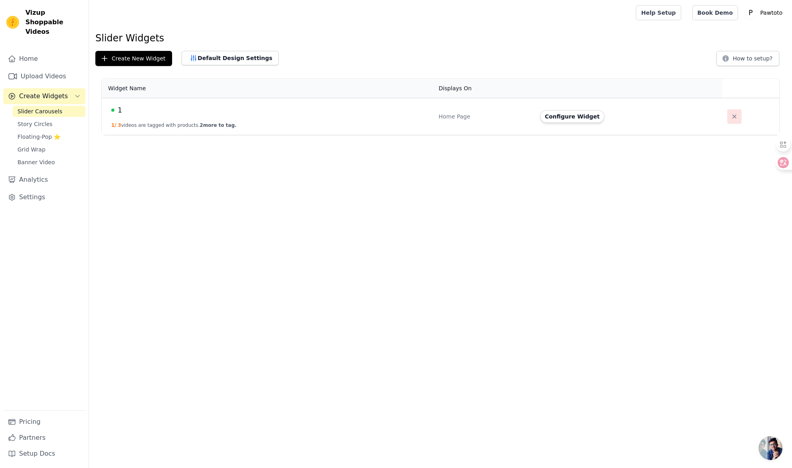
click at [733, 115] on icon "button" at bounding box center [735, 116] width 8 height 8
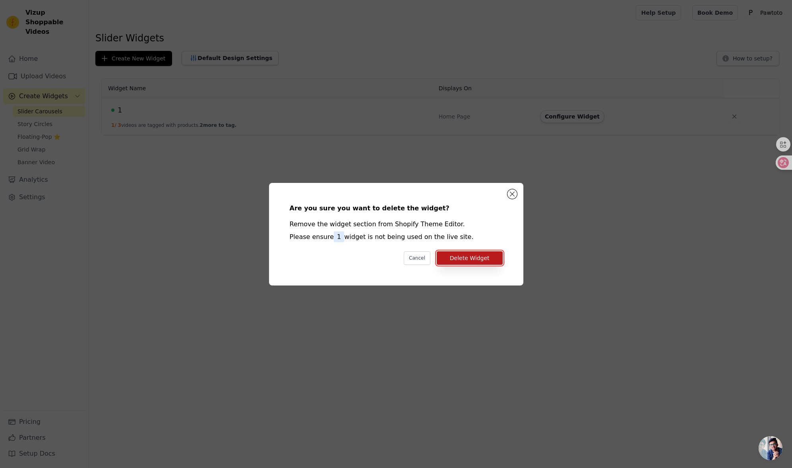
click at [471, 263] on button "Delete Widget" at bounding box center [470, 258] width 66 height 14
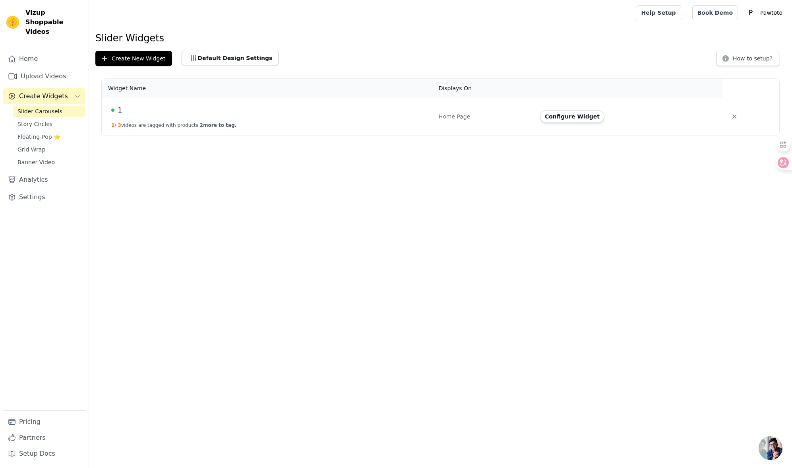
click at [188, 135] on html "Vizup Shoppable Videos Home Upload Videos Create Widgets Slider Carousels Story…" at bounding box center [396, 67] width 792 height 135
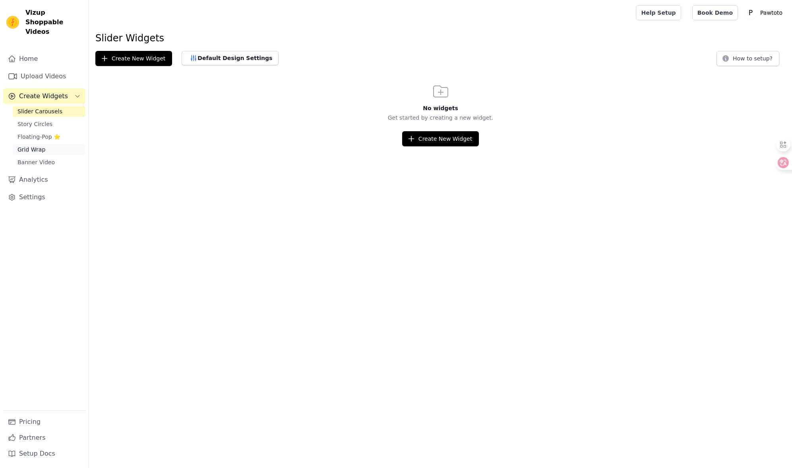
click at [35, 145] on span "Grid Wrap" at bounding box center [31, 149] width 28 height 8
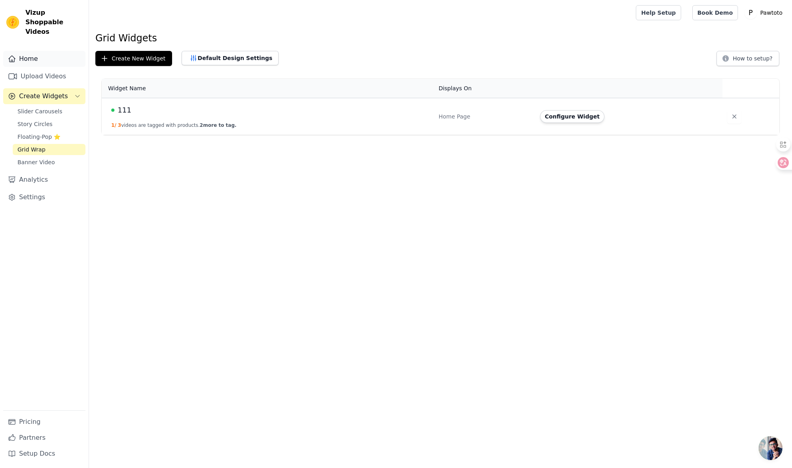
click at [43, 51] on link "Home" at bounding box center [44, 59] width 82 height 16
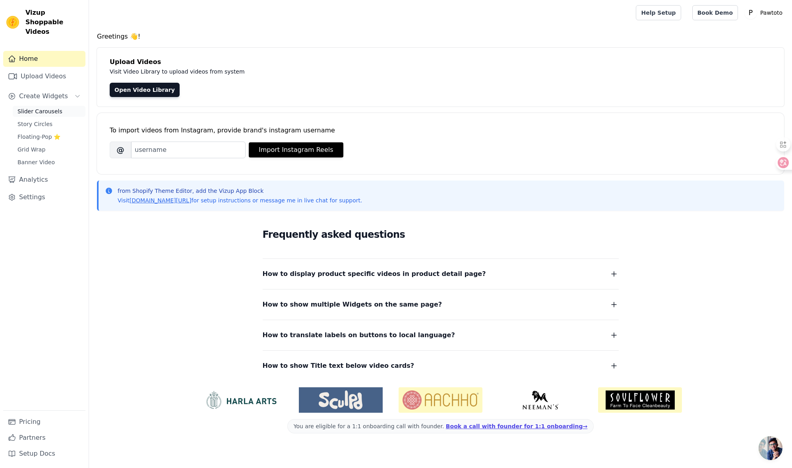
click at [48, 106] on link "Slider Carousels" at bounding box center [49, 111] width 73 height 11
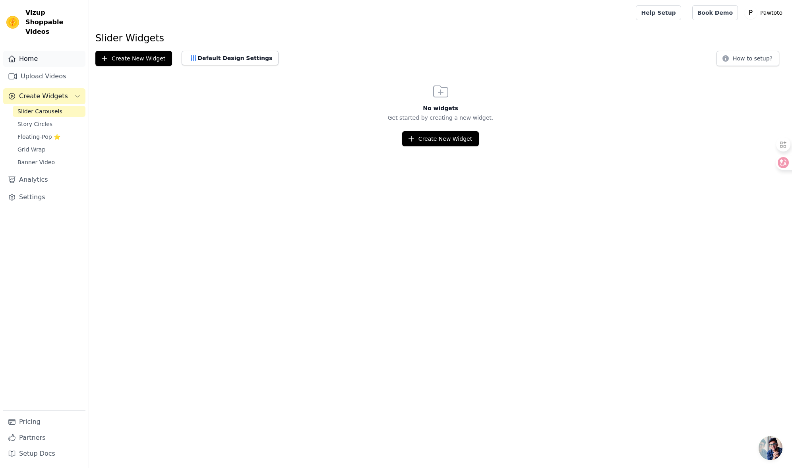
click at [36, 54] on link "Home" at bounding box center [44, 59] width 82 height 16
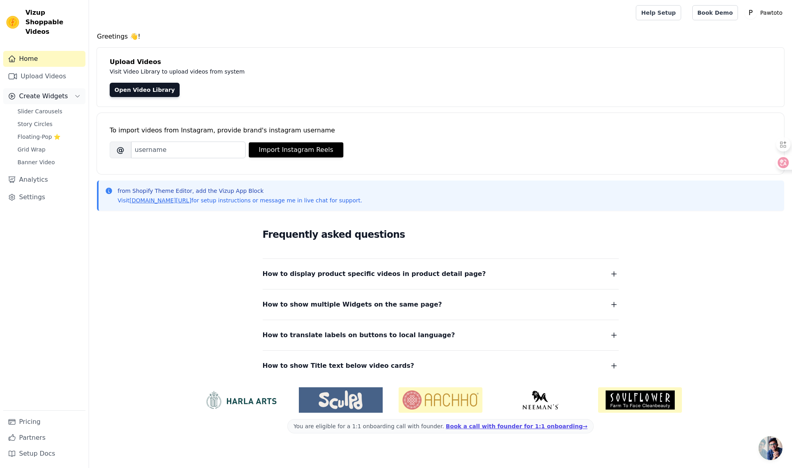
click at [55, 91] on span "Create Widgets" at bounding box center [43, 96] width 49 height 10
click at [54, 91] on span "Create Widgets" at bounding box center [43, 96] width 49 height 10
click at [44, 107] on span "Slider Carousels" at bounding box center [39, 111] width 45 height 8
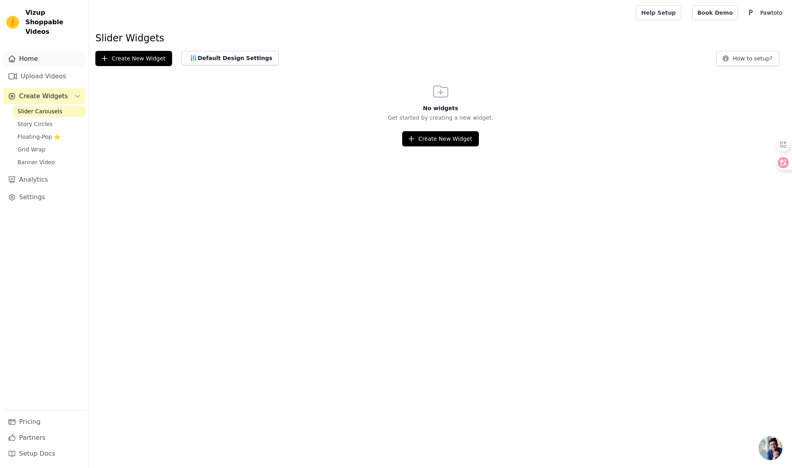
click at [40, 56] on link "Home" at bounding box center [44, 59] width 82 height 16
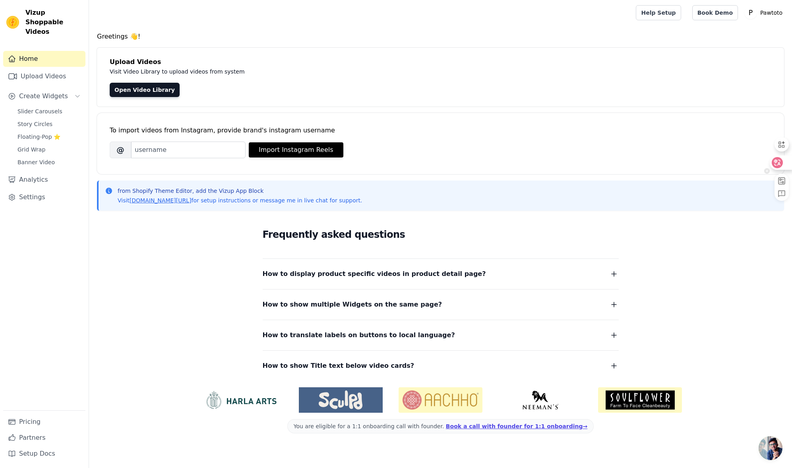
click at [779, 160] on icon at bounding box center [777, 162] width 7 height 6
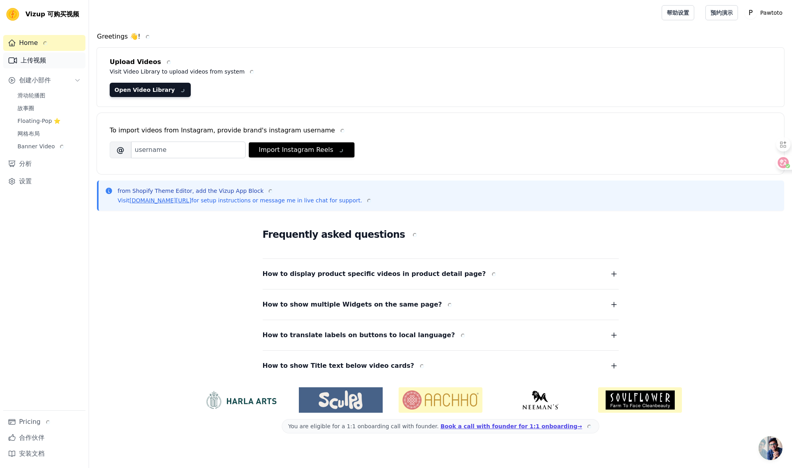
click at [41, 58] on font "上传视频" at bounding box center [33, 60] width 25 height 8
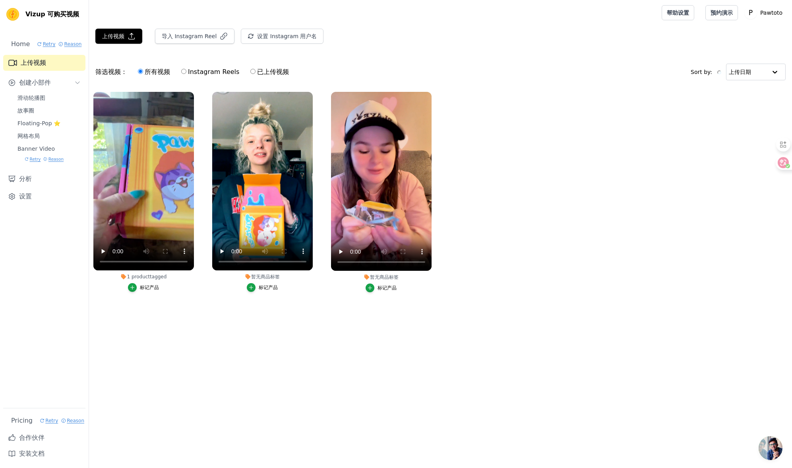
click at [150, 285] on font "标记产品" at bounding box center [149, 288] width 19 height 6
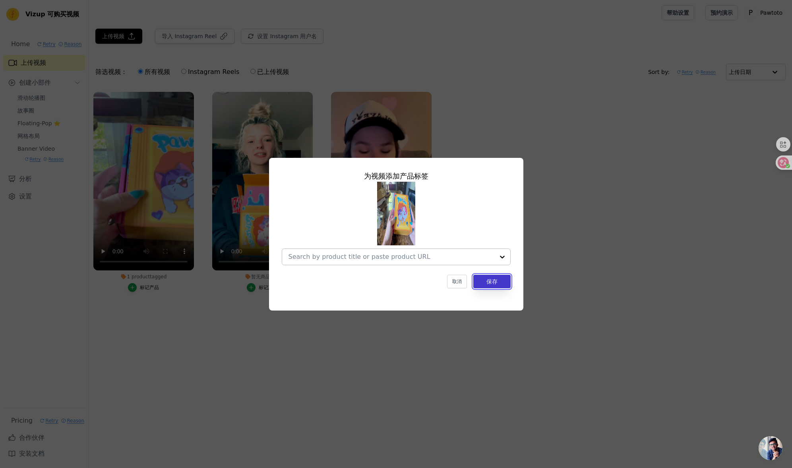
click at [488, 275] on button "保存" at bounding box center [491, 282] width 37 height 14
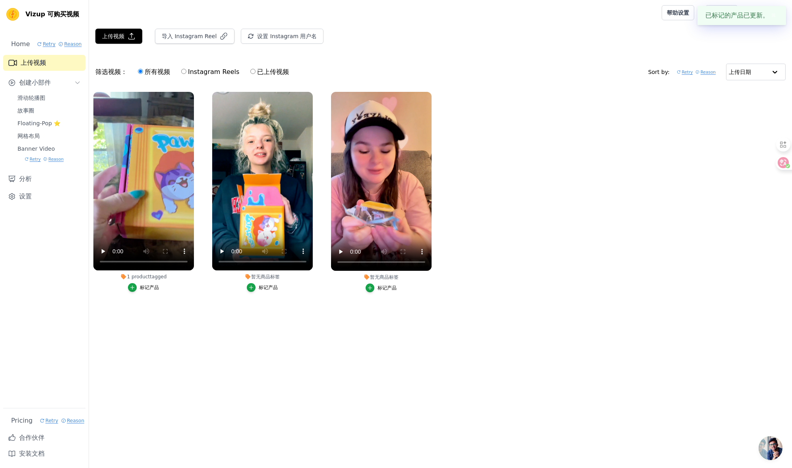
click at [503, 283] on ul "1 product tagged 为视频添加产品标签 取消 保存 标记产品 暂无商品标签 标记产品 暂无商品标签 标记产品" at bounding box center [440, 199] width 703 height 225
click at [549, 184] on ul "暂无商品标签 标记产品 暂无商品标签 标记产品 暂无商品标签 标记产品" at bounding box center [440, 199] width 703 height 225
click at [778, 163] on icon at bounding box center [778, 163] width 8 height 8
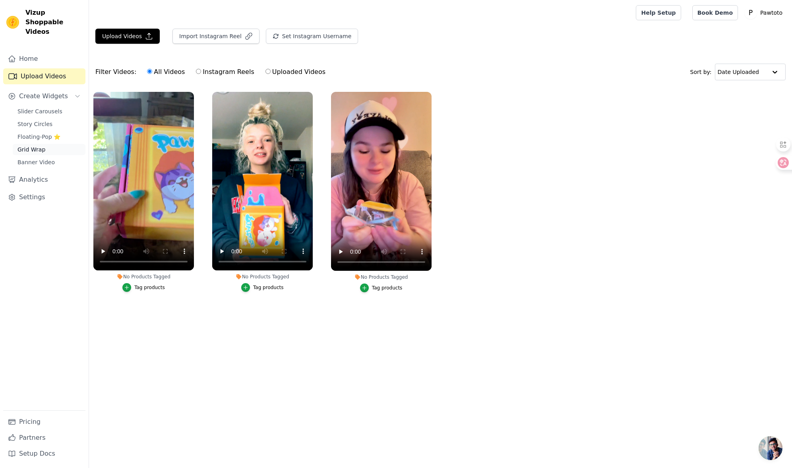
click at [37, 145] on span "Grid Wrap" at bounding box center [31, 149] width 28 height 8
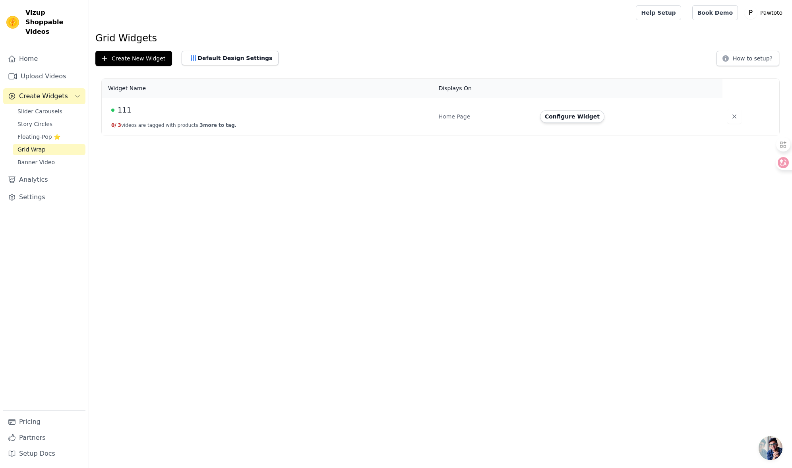
click at [126, 109] on span "111" at bounding box center [125, 110] width 14 height 11
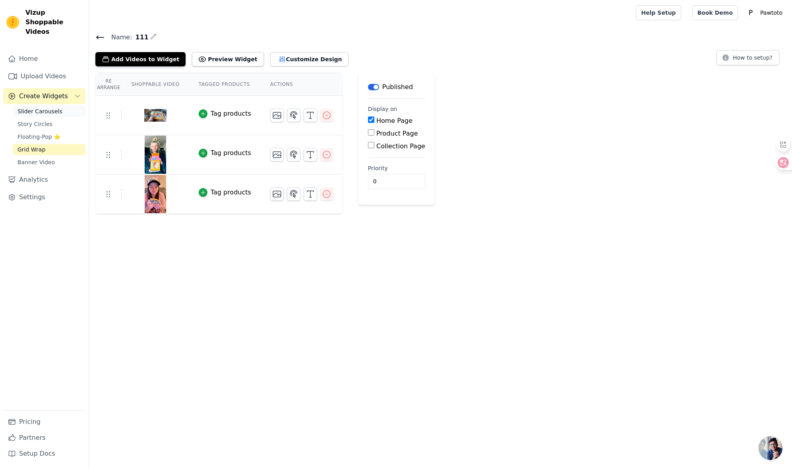
click at [45, 107] on span "Slider Carousels" at bounding box center [39, 111] width 45 height 8
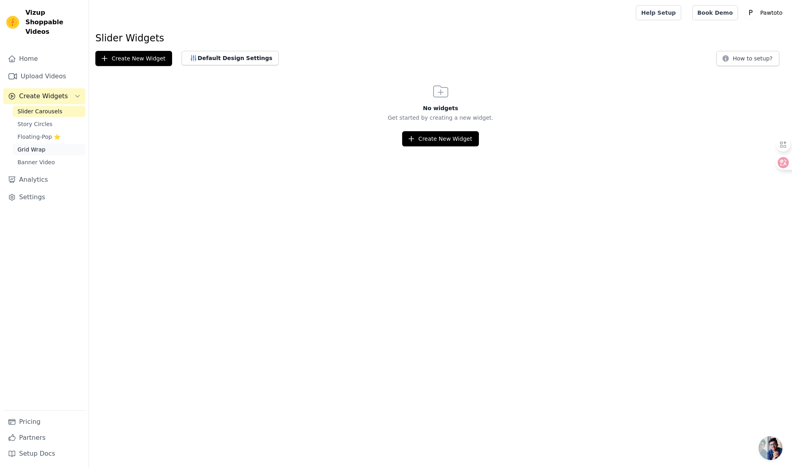
click at [47, 144] on link "Grid Wrap" at bounding box center [49, 149] width 73 height 11
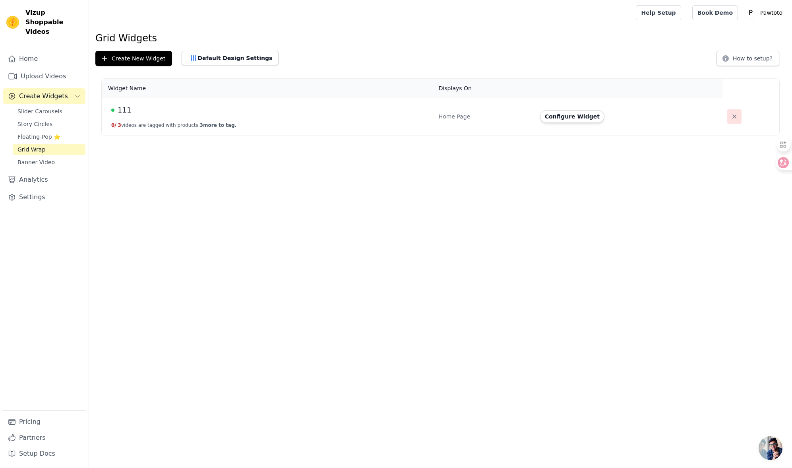
click at [735, 116] on button "button" at bounding box center [734, 116] width 14 height 14
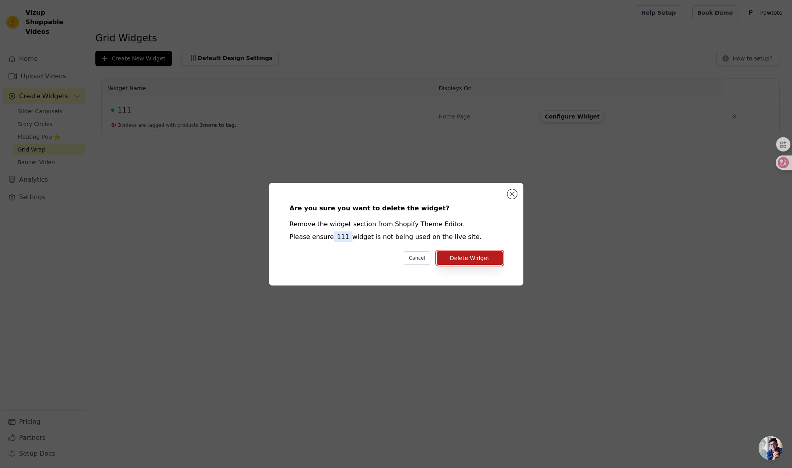
click at [477, 262] on button "Delete Widget" at bounding box center [470, 258] width 66 height 14
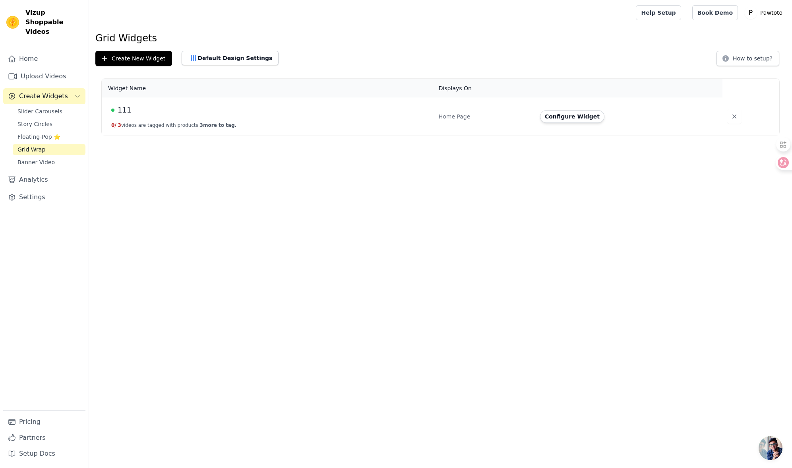
click at [264, 135] on html "Vizup Shoppable Videos Home Upload Videos Create Widgets Slider Carousels Story…" at bounding box center [396, 67] width 792 height 135
click at [60, 106] on link "Slider Carousels" at bounding box center [49, 111] width 73 height 11
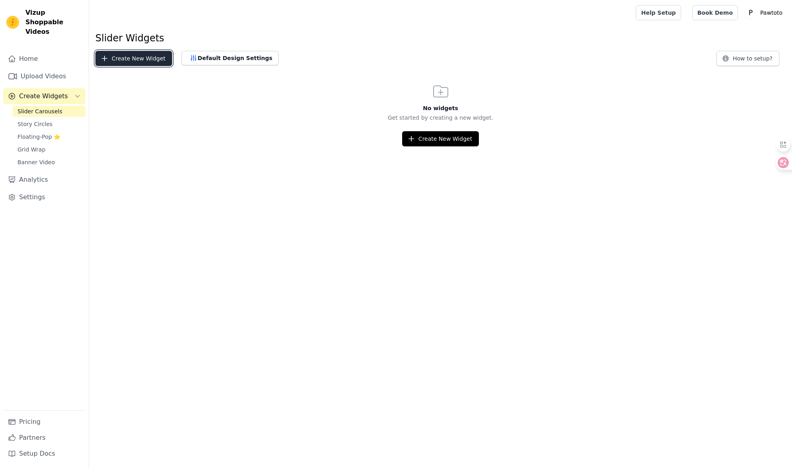
click at [145, 63] on button "Create New Widget" at bounding box center [133, 58] width 77 height 15
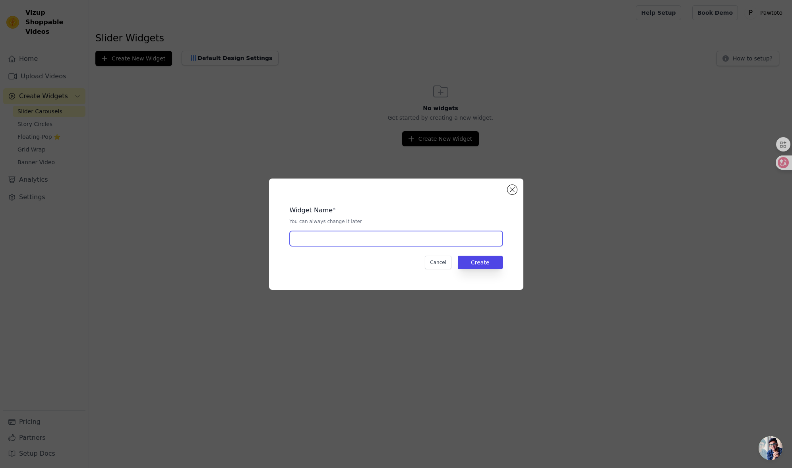
click at [364, 237] on input "text" at bounding box center [396, 238] width 213 height 15
type input "1"
click at [475, 260] on button "Create" at bounding box center [480, 263] width 45 height 14
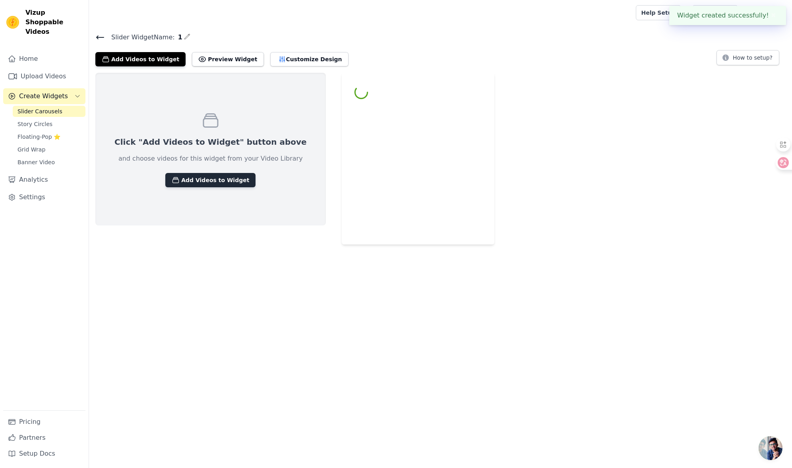
click at [212, 173] on button "Add Videos to Widget" at bounding box center [210, 180] width 90 height 14
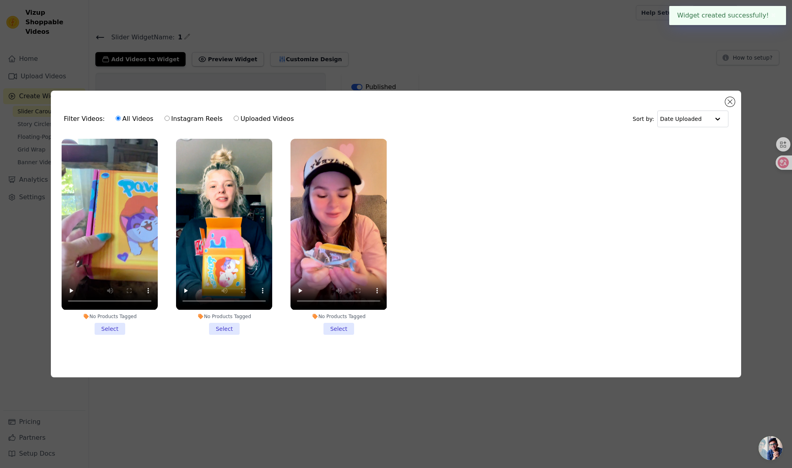
click at [111, 329] on li "No Products Tagged Select" at bounding box center [110, 237] width 96 height 196
click at [0, 0] on input "No Products Tagged Select" at bounding box center [0, 0] width 0 height 0
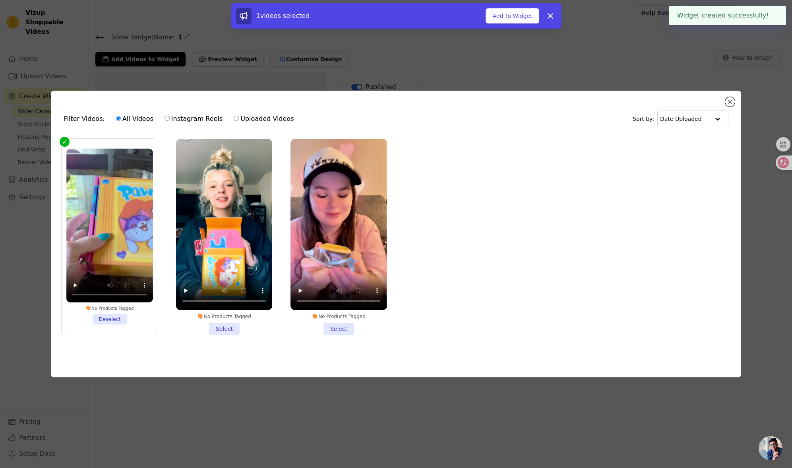
click at [238, 329] on li "No Products Tagged Select" at bounding box center [224, 237] width 96 height 196
click at [0, 0] on input "No Products Tagged Select" at bounding box center [0, 0] width 0 height 0
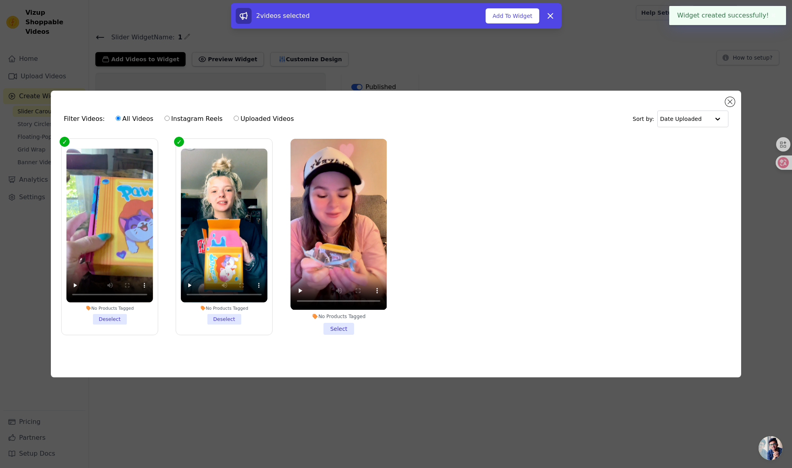
drag, startPoint x: 332, startPoint y: 328, endPoint x: 384, endPoint y: 294, distance: 62.1
click at [332, 328] on li "No Products Tagged Select" at bounding box center [339, 237] width 96 height 196
click at [0, 0] on input "No Products Tagged Select" at bounding box center [0, 0] width 0 height 0
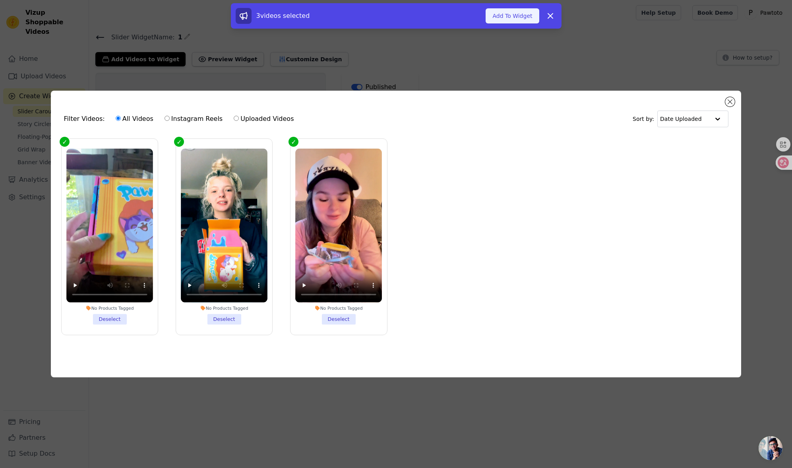
click at [513, 18] on button "Add To Widget" at bounding box center [512, 15] width 53 height 15
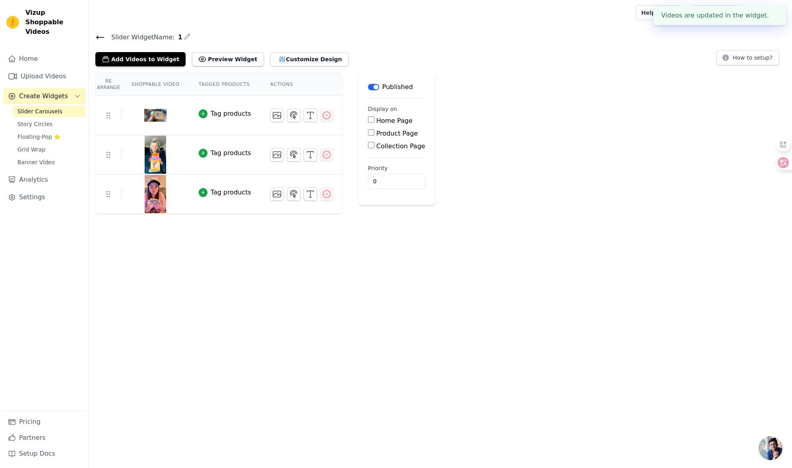
click at [376, 119] on label "Home Page" at bounding box center [394, 121] width 36 height 8
click at [374, 119] on input "Home Page" at bounding box center [371, 119] width 6 height 6
checkbox input "true"
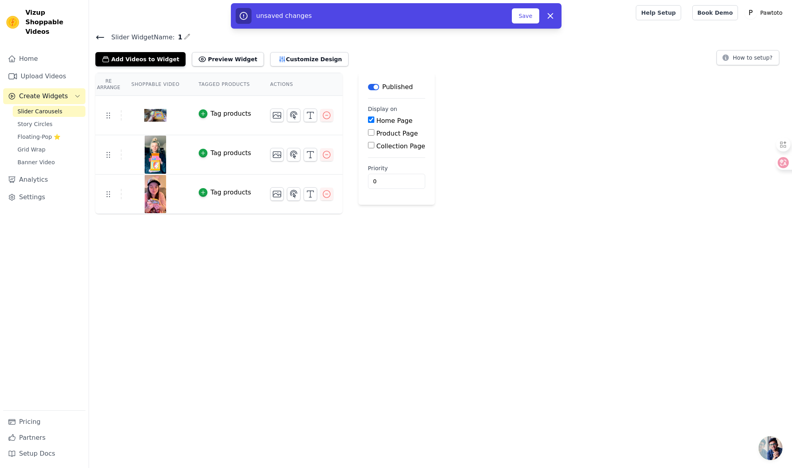
click at [369, 135] on input "Product Page" at bounding box center [371, 132] width 6 height 6
checkbox input "true"
click at [527, 16] on button "Save" at bounding box center [525, 15] width 27 height 15
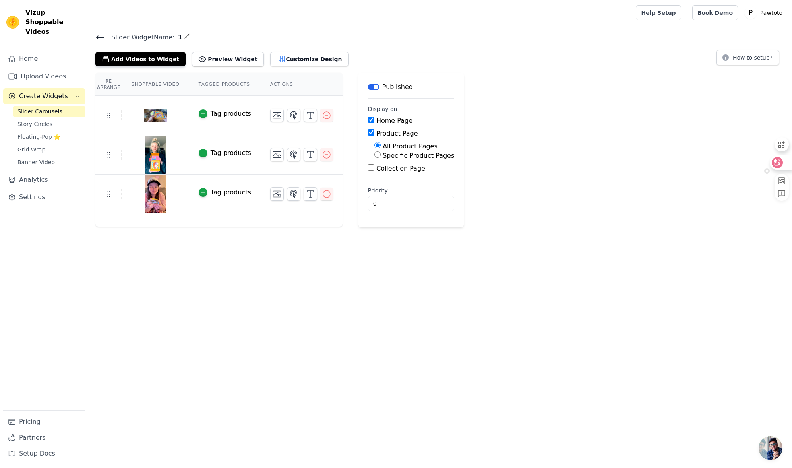
click at [782, 164] on icon at bounding box center [777, 162] width 11 height 11
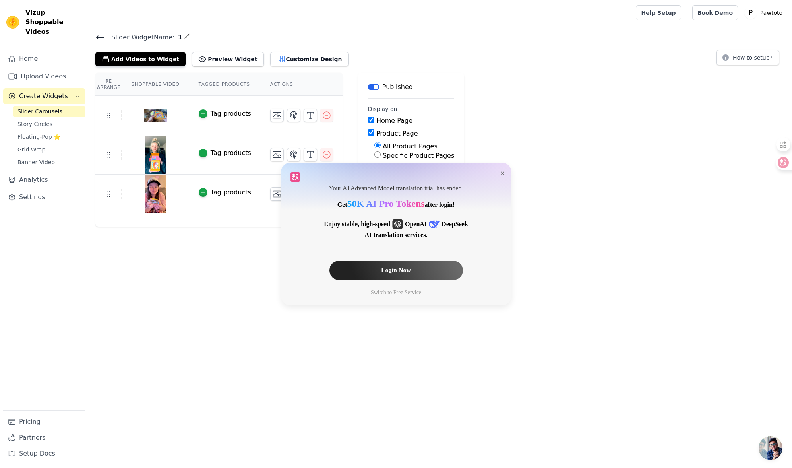
drag, startPoint x: 504, startPoint y: 170, endPoint x: 512, endPoint y: 170, distance: 8.4
click at [504, 170] on span "×" at bounding box center [502, 173] width 4 height 9
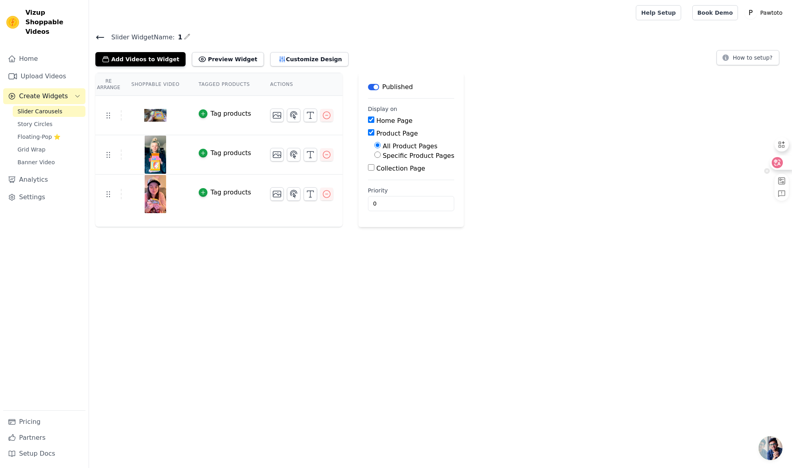
click at [774, 163] on icon at bounding box center [777, 162] width 7 height 6
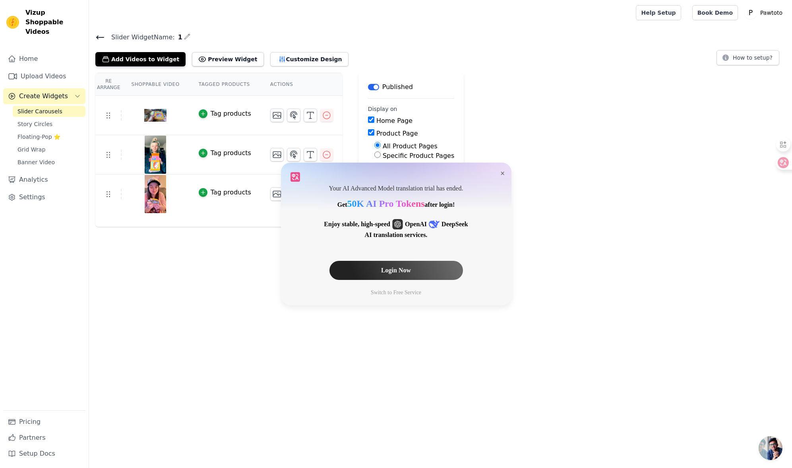
click at [405, 296] on div "Switch to Free Service" at bounding box center [396, 292] width 50 height 6
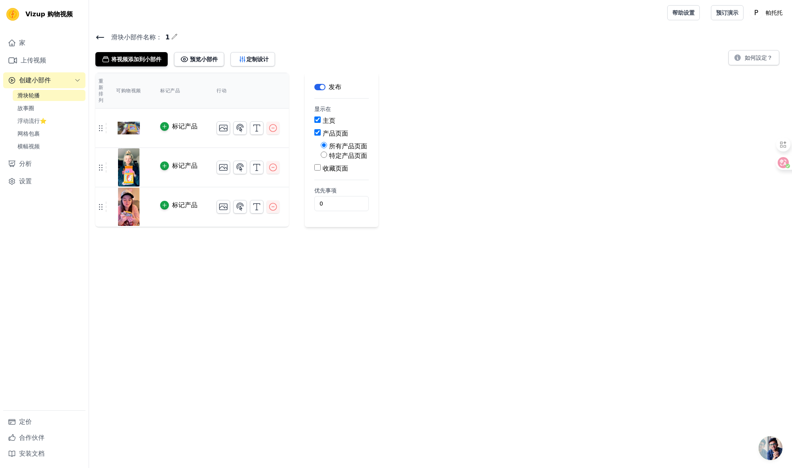
click at [392, 227] on html "Vizup 购物视频 家 上传视频 创建小部件 滑块轮播 故事圈 浮动流行⭐ 网格包裹 横幅视频 分析 设置 定价 合作伙伴 安装文档 Open sideba…" at bounding box center [396, 113] width 792 height 227
click at [42, 108] on link "故事圈" at bounding box center [49, 108] width 73 height 11
